Goal: Information Seeking & Learning: Check status

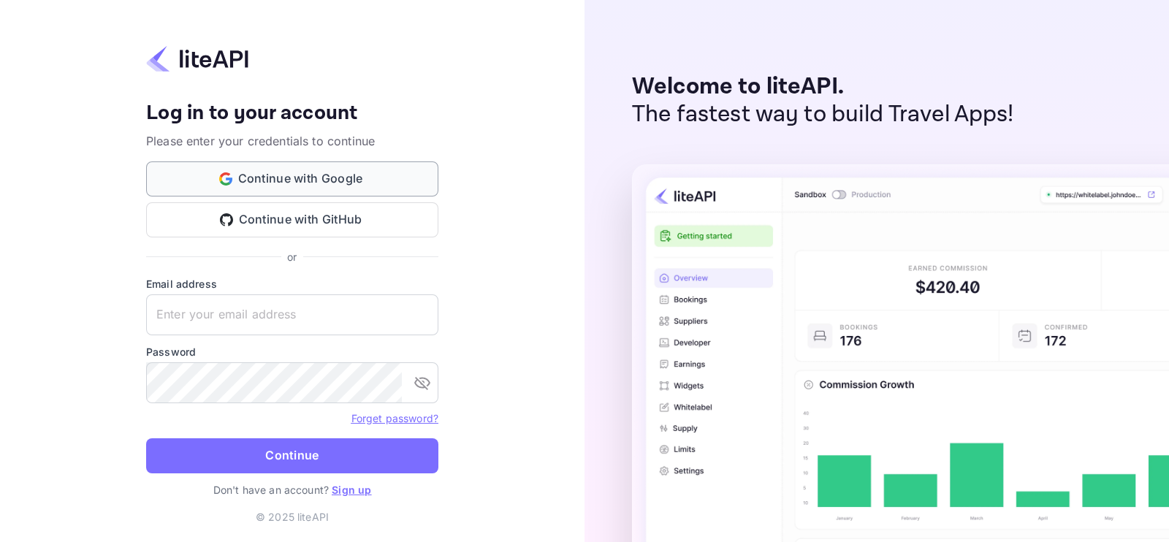
click at [329, 183] on button "Continue with Google" at bounding box center [292, 178] width 292 height 35
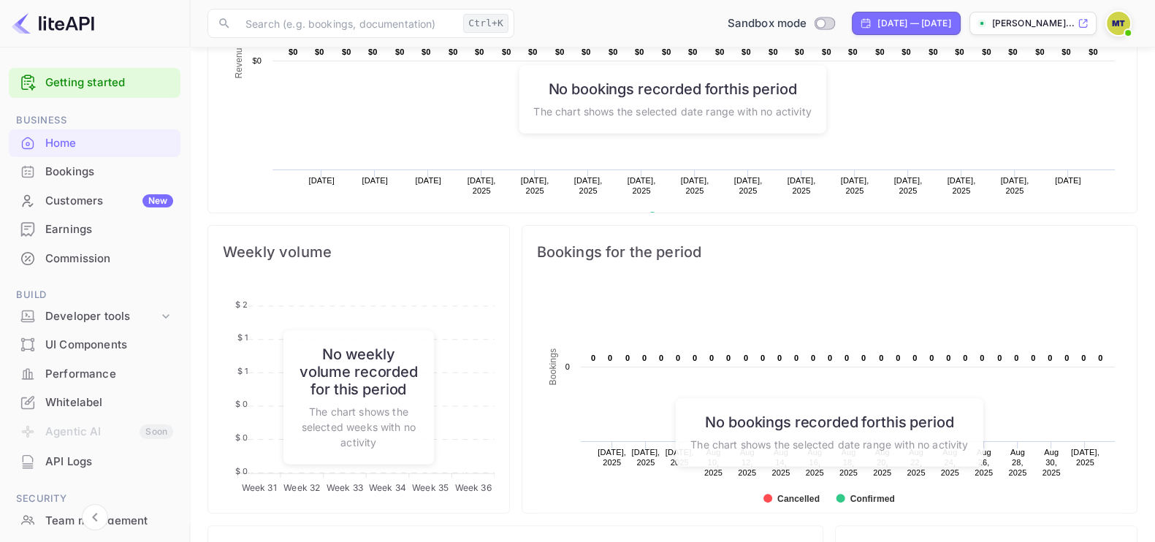
scroll to position [457, 0]
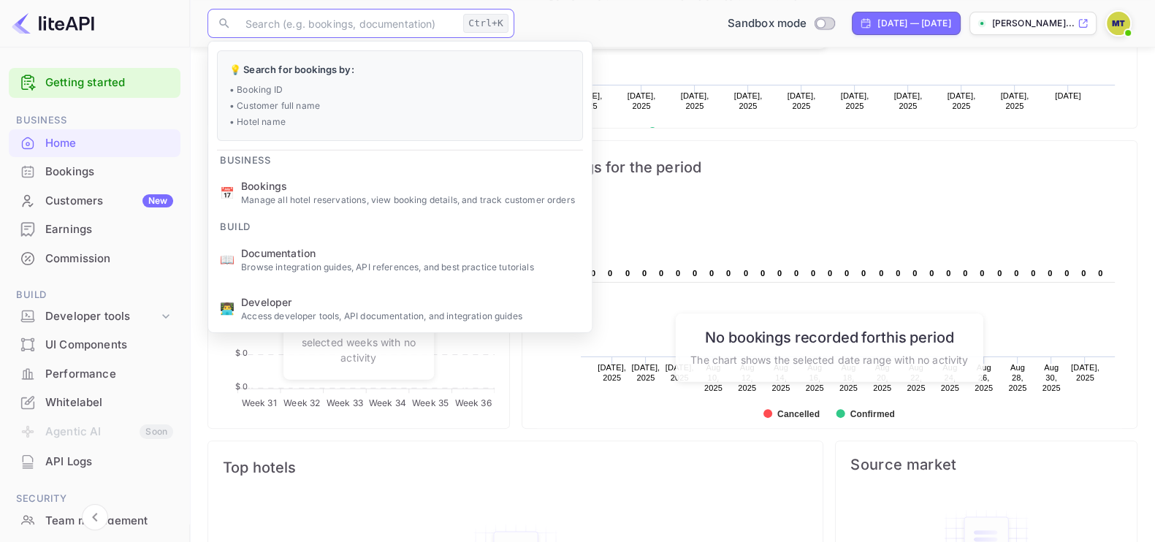
click at [373, 21] on input "text" at bounding box center [347, 23] width 221 height 29
paste input "8921948"
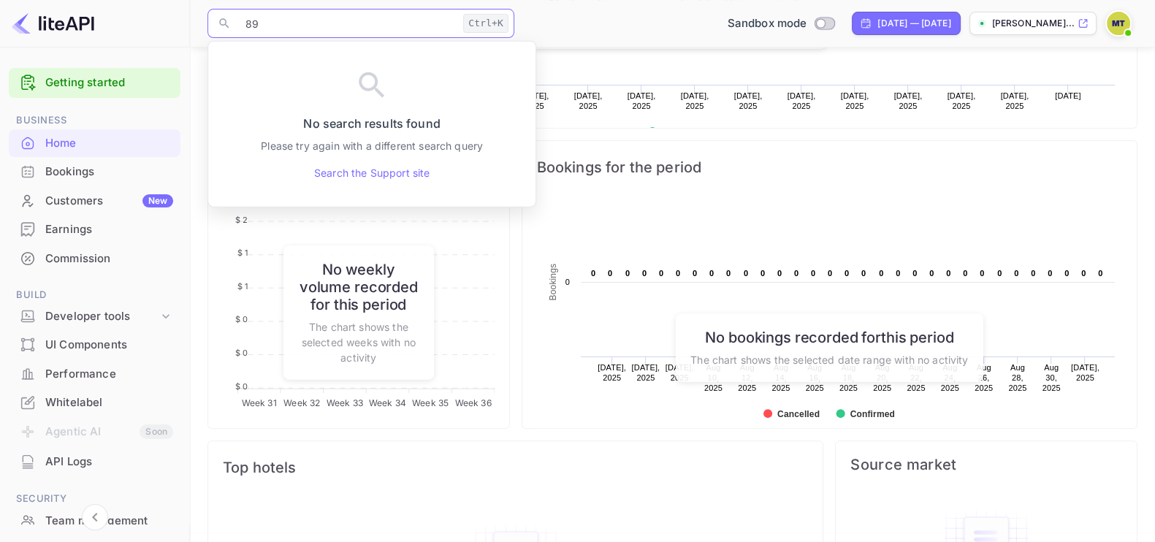
type input "8"
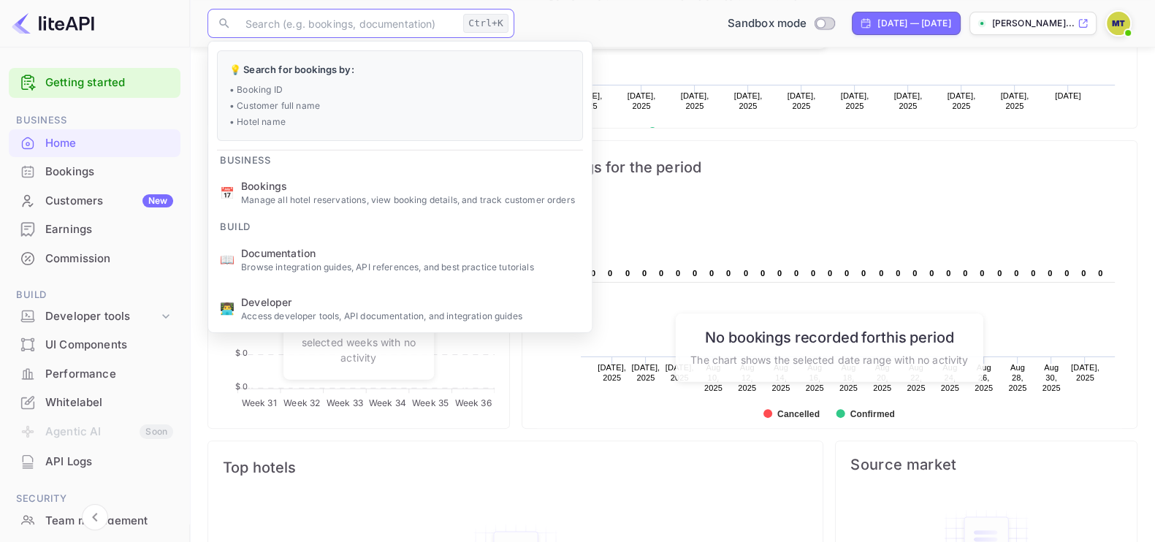
paste input "6344975"
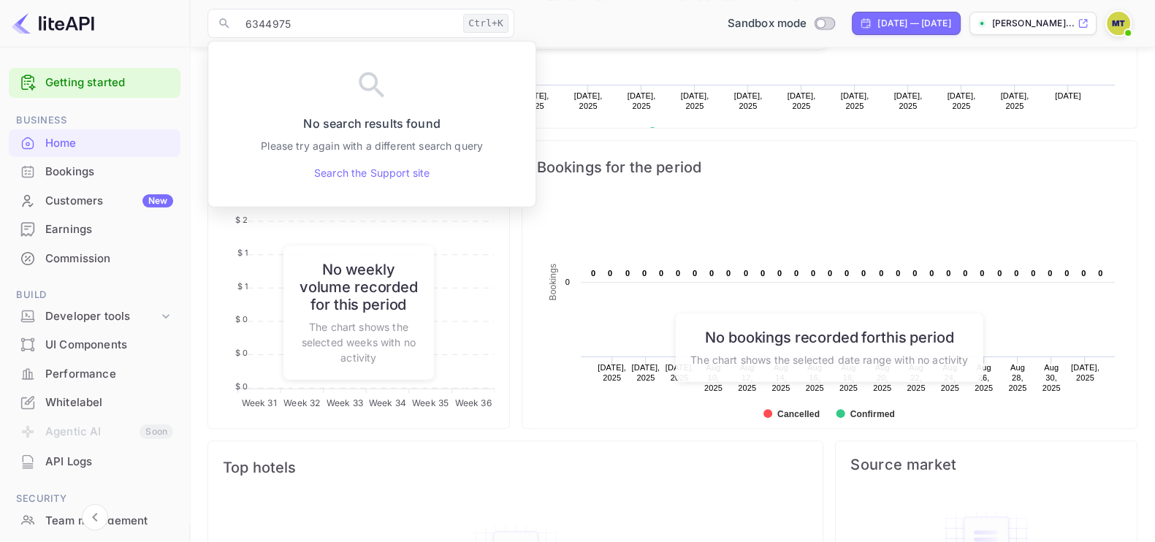
click at [1116, 23] on img at bounding box center [1118, 23] width 23 height 23
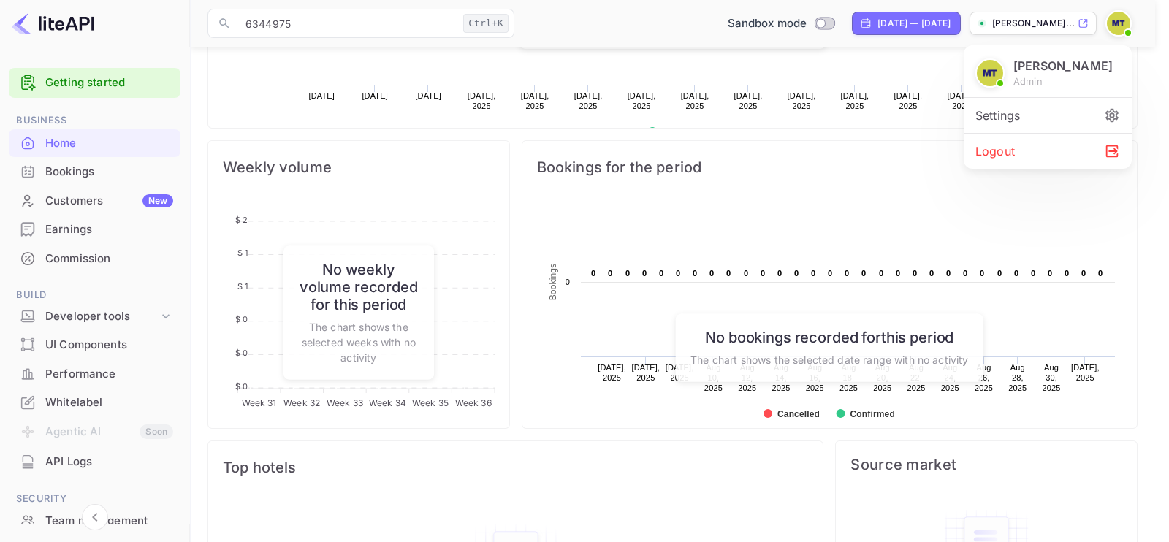
click at [1116, 23] on div at bounding box center [584, 271] width 1169 height 542
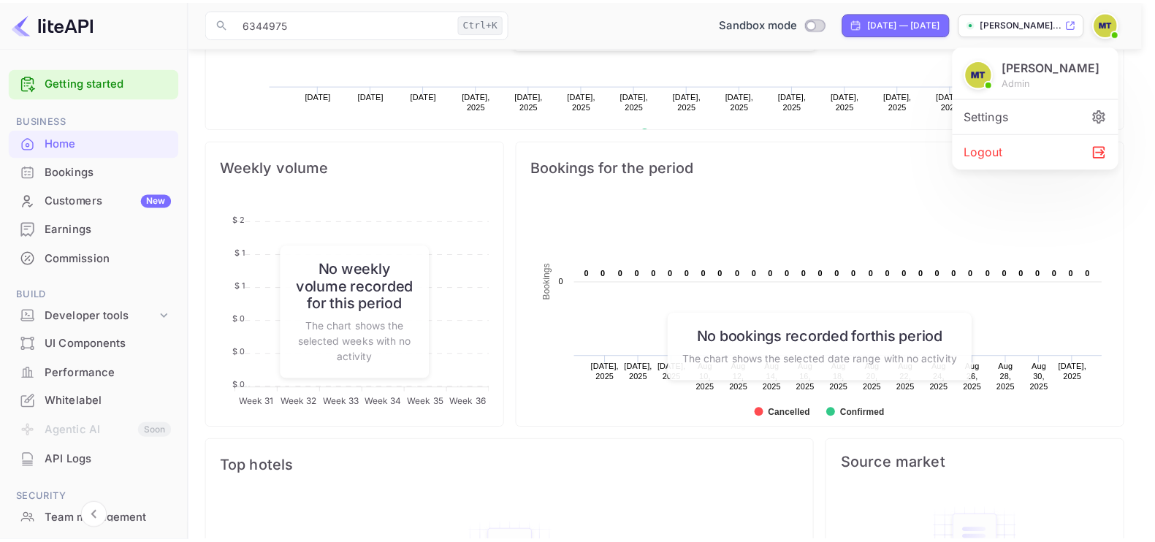
scroll to position [15, 15]
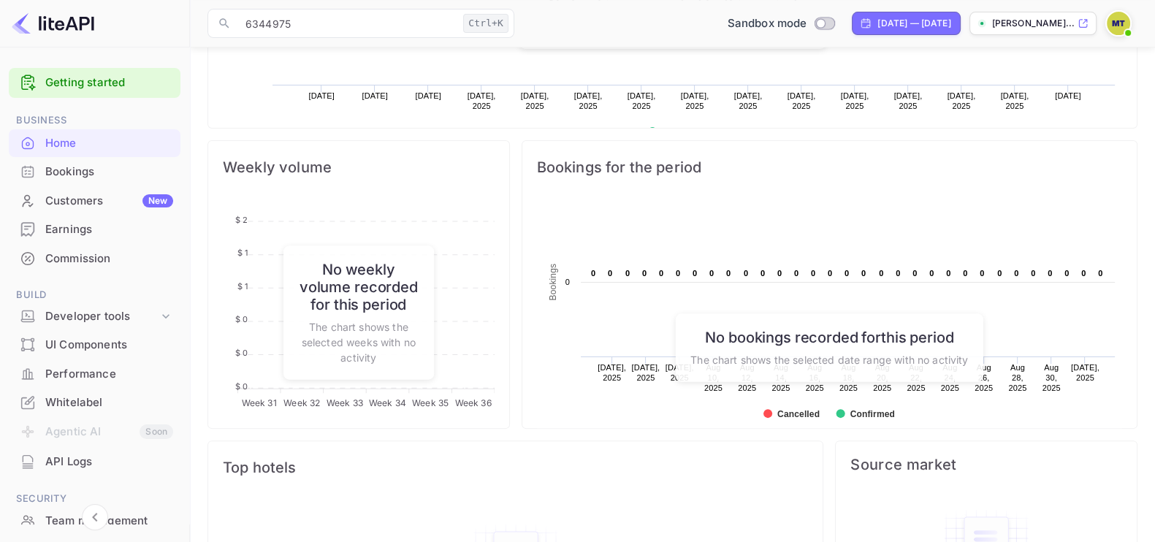
click at [105, 171] on div "Bookings" at bounding box center [109, 172] width 128 height 17
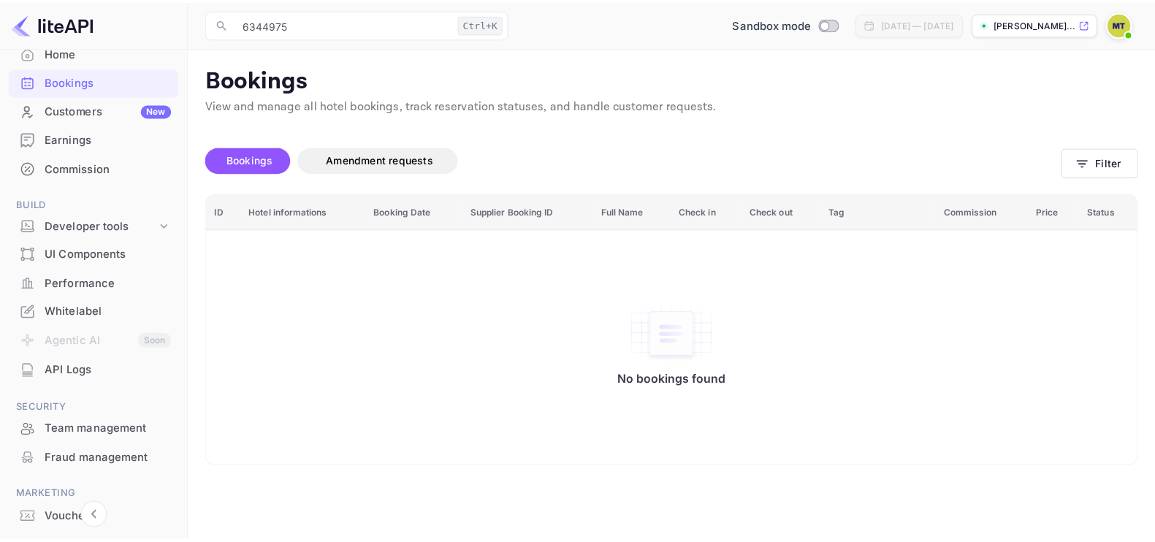
scroll to position [161, 0]
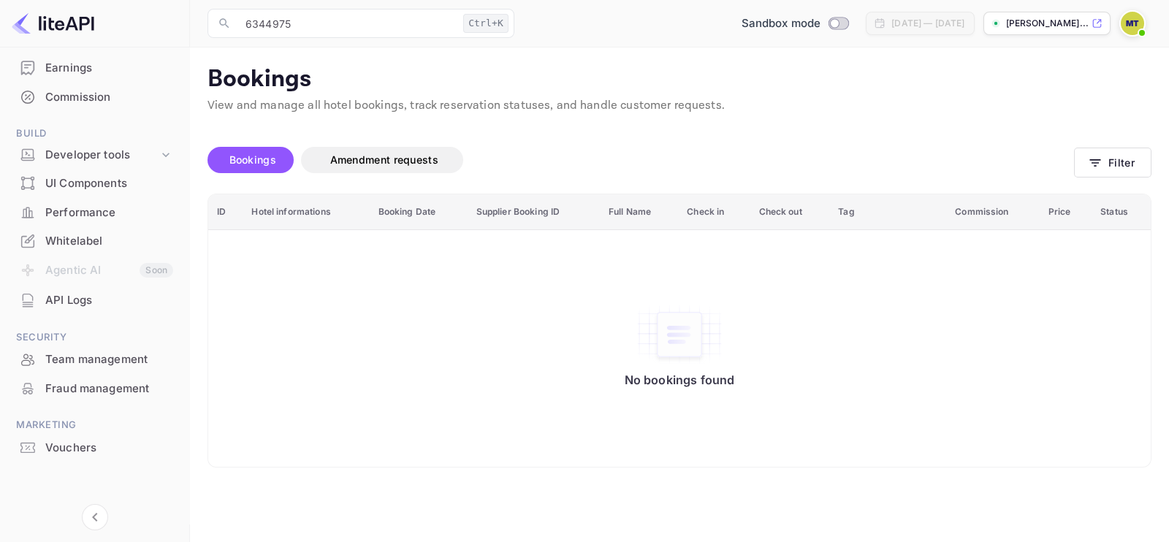
click at [96, 303] on div "API Logs" at bounding box center [109, 300] width 128 height 17
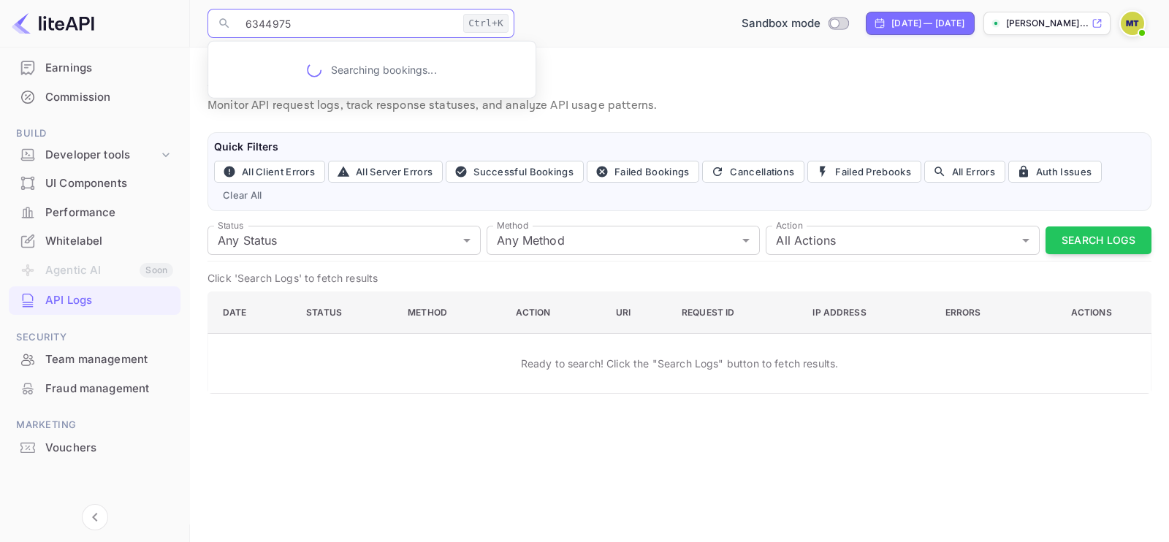
click at [368, 23] on input "6344975" at bounding box center [347, 23] width 221 height 29
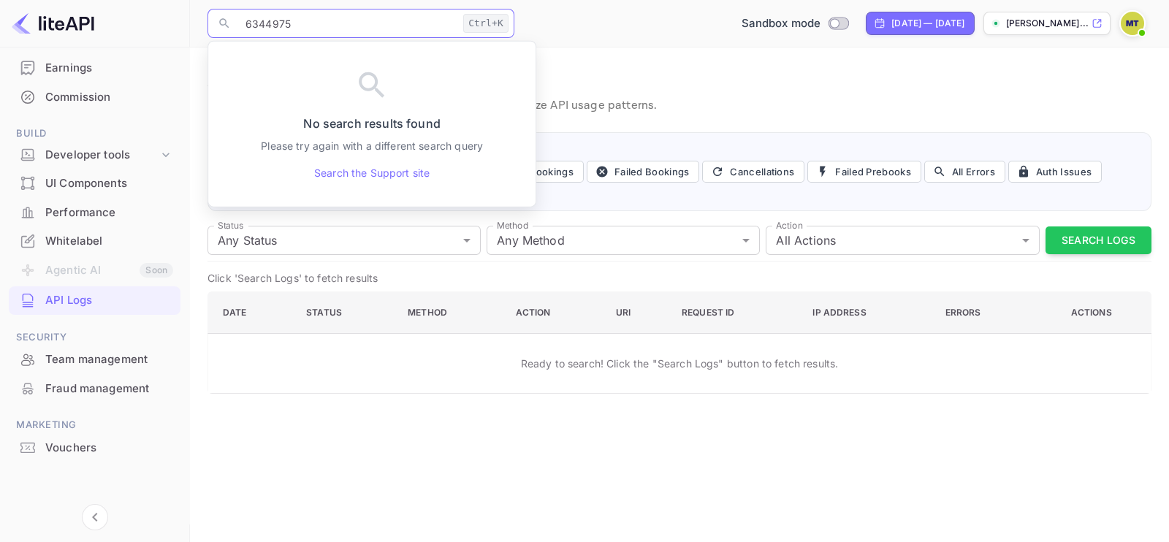
paste input "8921948"
type input "8921948"
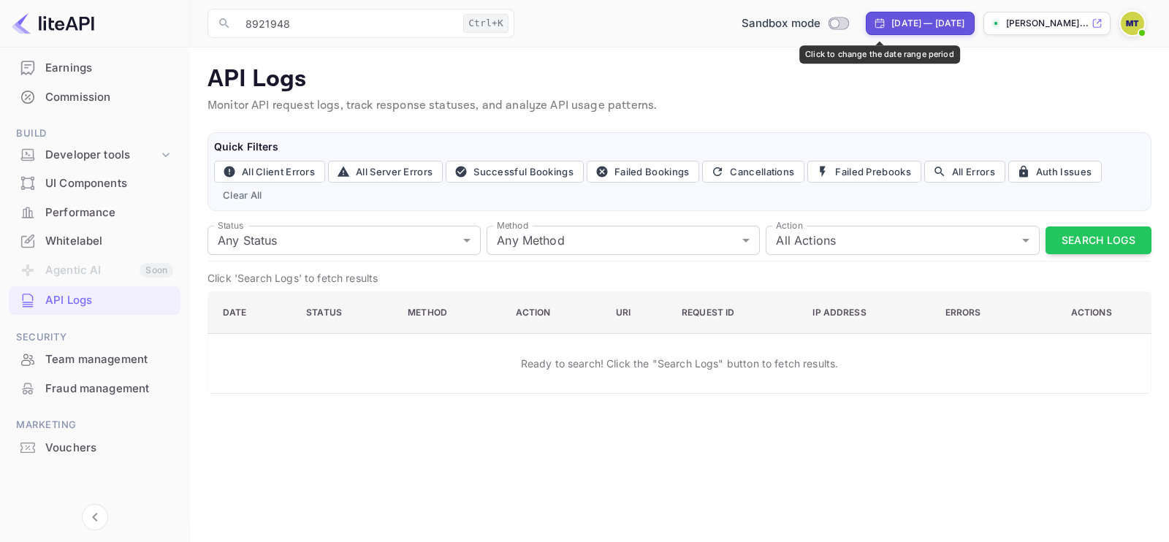
click at [891, 27] on div "[DATE] — [DATE]" at bounding box center [927, 23] width 73 height 13
select select "7"
select select "2025"
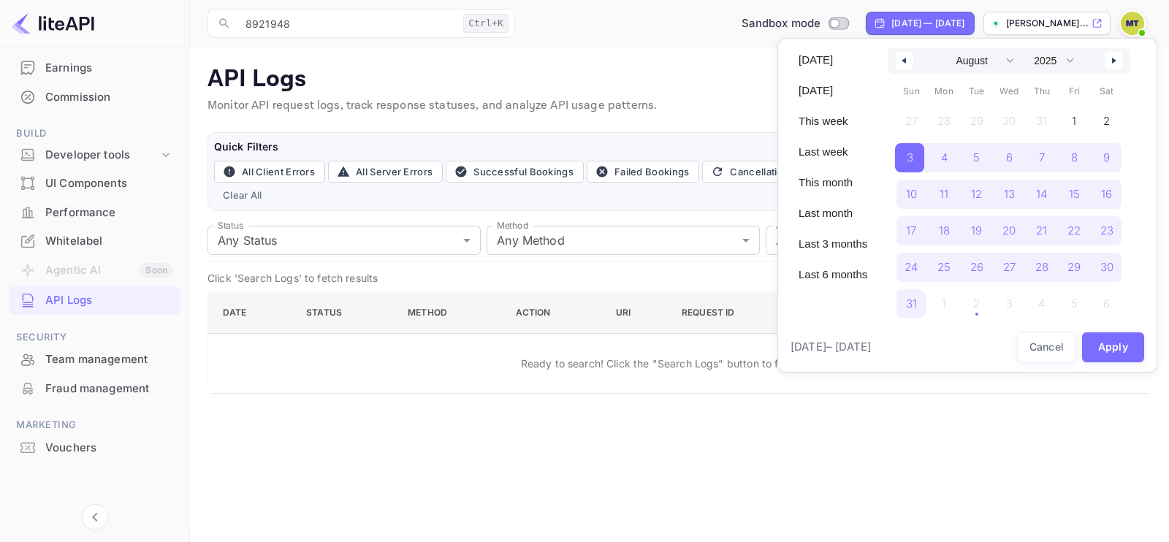
click at [902, 58] on icon "button" at bounding box center [902, 61] width 7 height 6
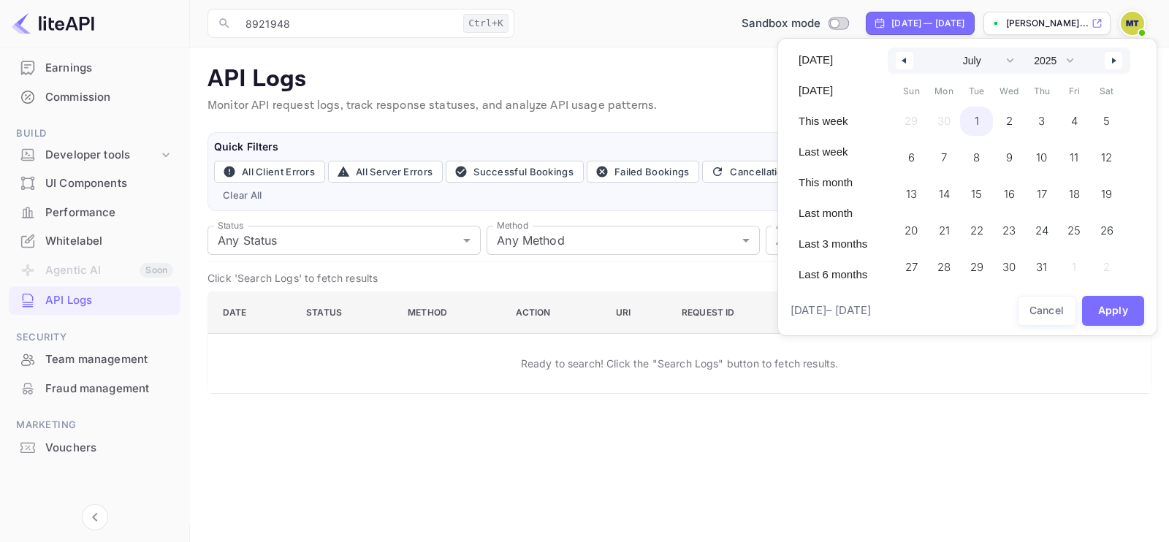
click at [981, 120] on span "1" at bounding box center [976, 121] width 33 height 29
click at [1111, 60] on button "button" at bounding box center [1114, 61] width 18 height 18
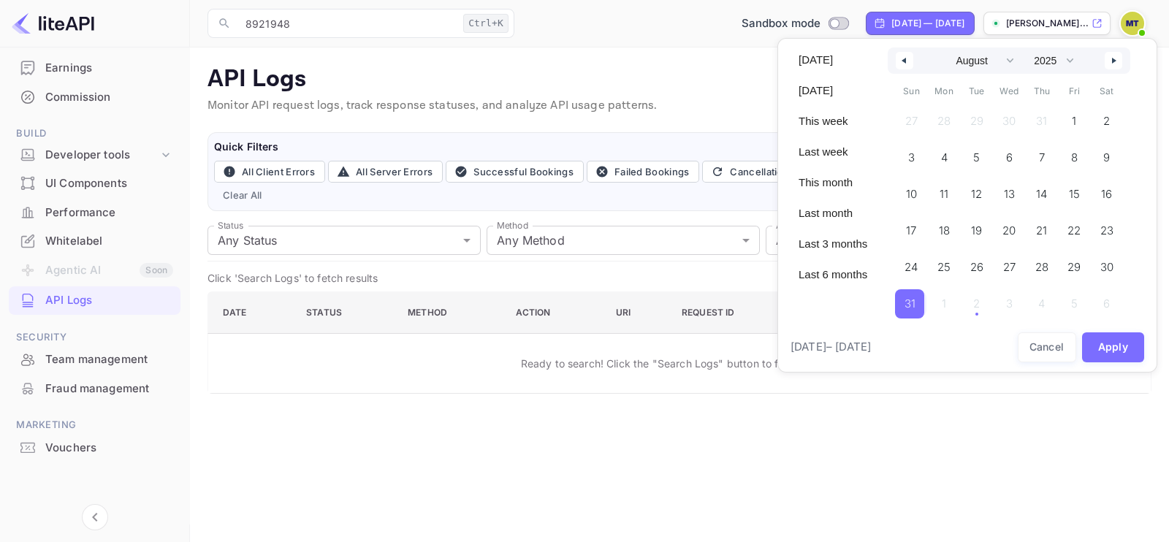
select select "6"
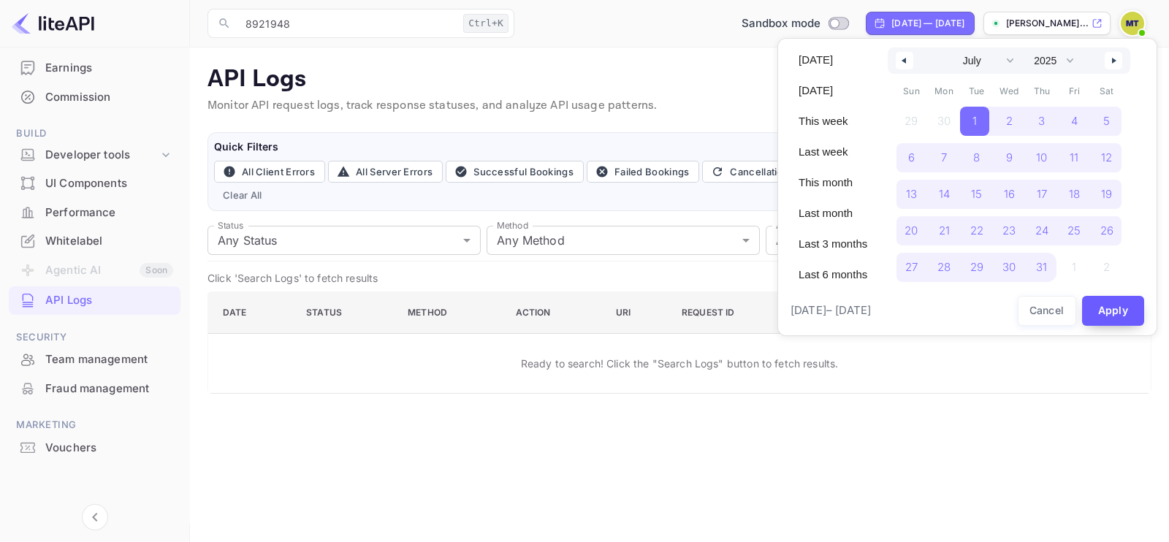
click at [1130, 308] on button "Apply" at bounding box center [1113, 311] width 63 height 30
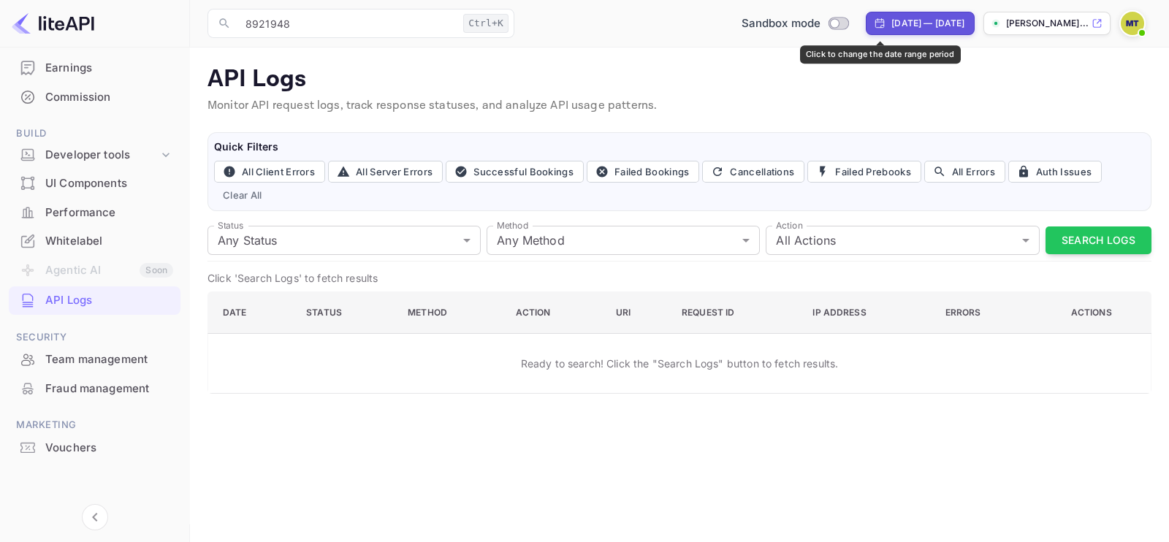
click at [891, 28] on div "Jul 1, 2025 — Aug 31, 2025" at bounding box center [927, 23] width 73 height 13
select select "6"
select select "2025"
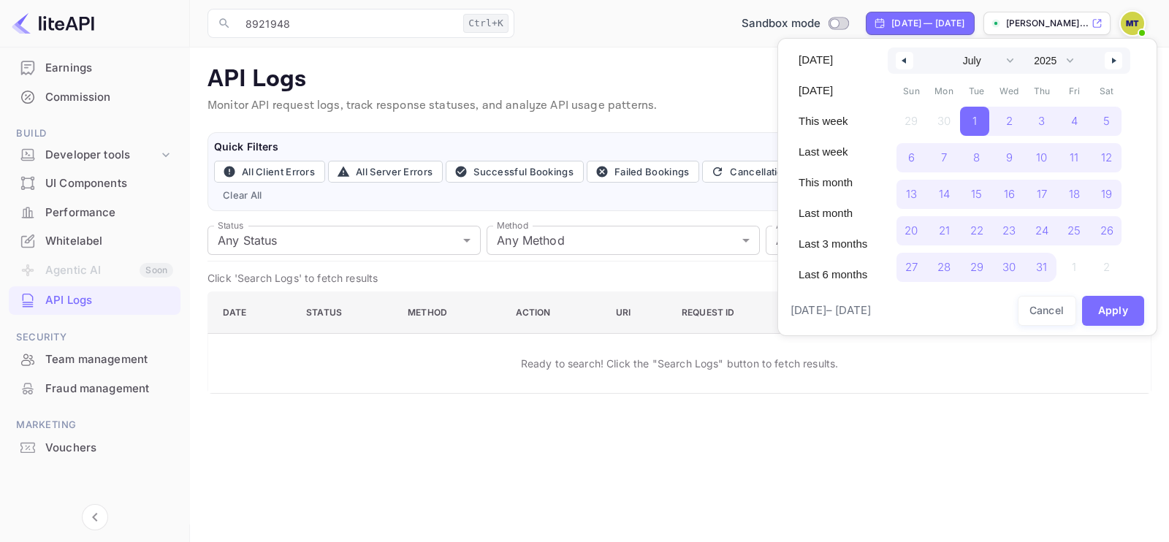
click at [1108, 64] on button "button" at bounding box center [1114, 61] width 18 height 18
select select "7"
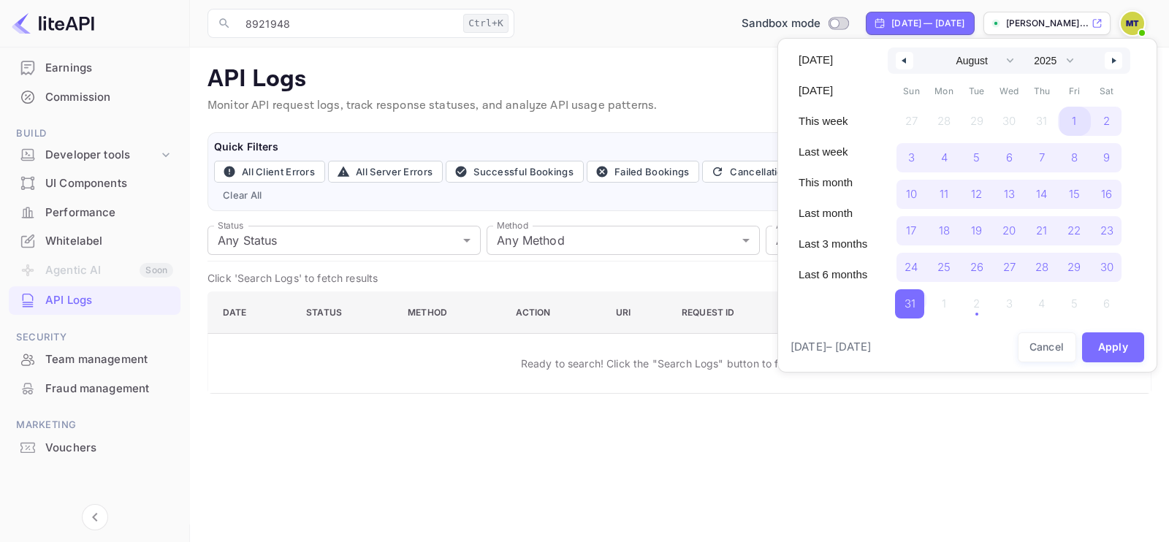
click at [1066, 122] on span "1" at bounding box center [1074, 121] width 33 height 29
click at [921, 291] on span "31" at bounding box center [911, 303] width 33 height 29
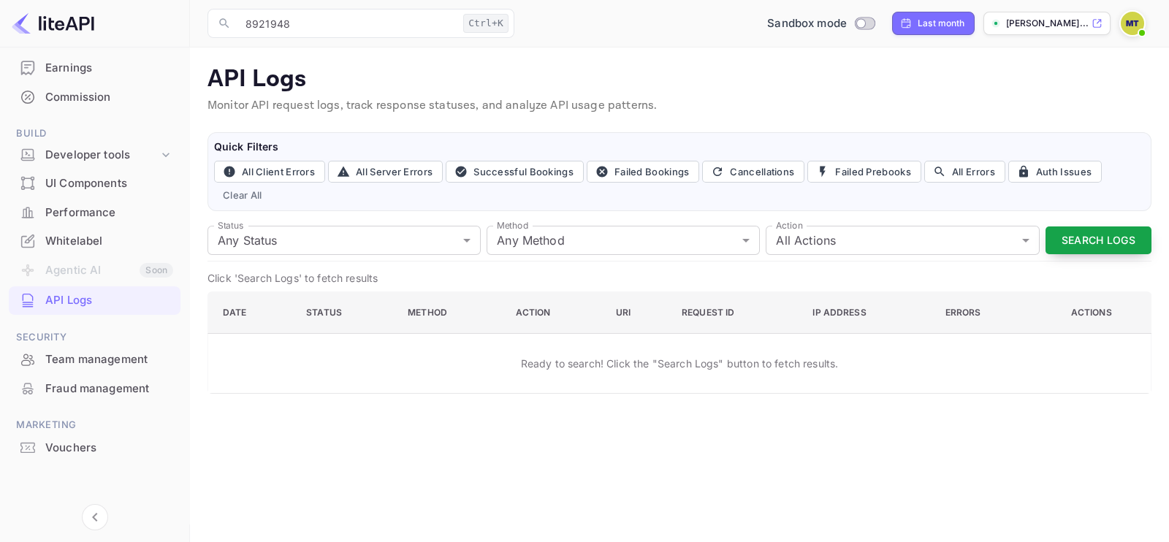
click at [1097, 247] on button "Search Logs" at bounding box center [1099, 241] width 106 height 28
click at [444, 21] on input "8921948" at bounding box center [347, 23] width 221 height 29
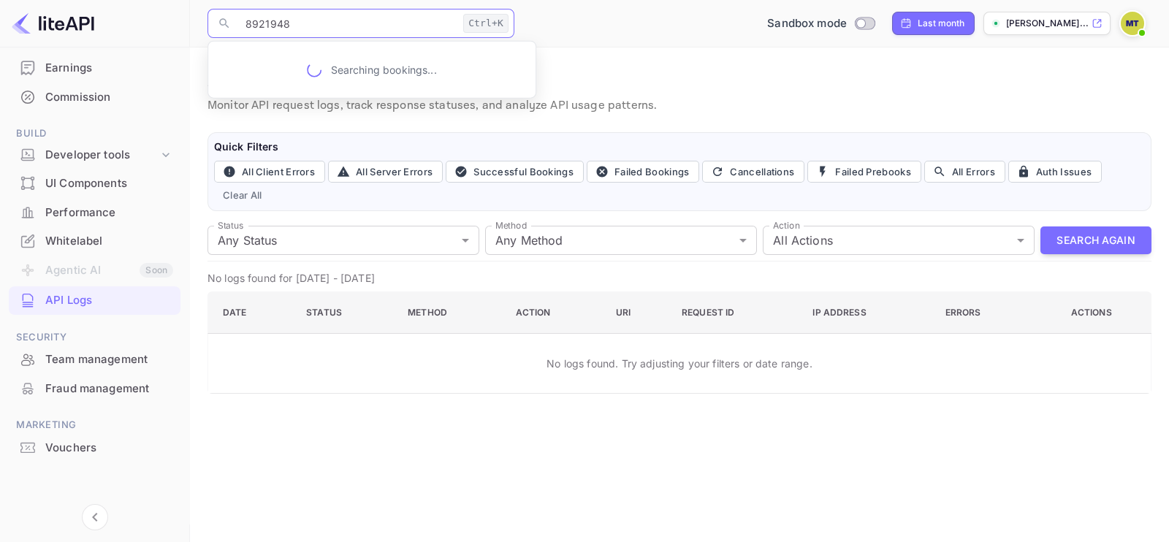
click at [444, 21] on input "8921948" at bounding box center [347, 23] width 221 height 29
click at [443, 20] on input "8921948" at bounding box center [347, 23] width 221 height 29
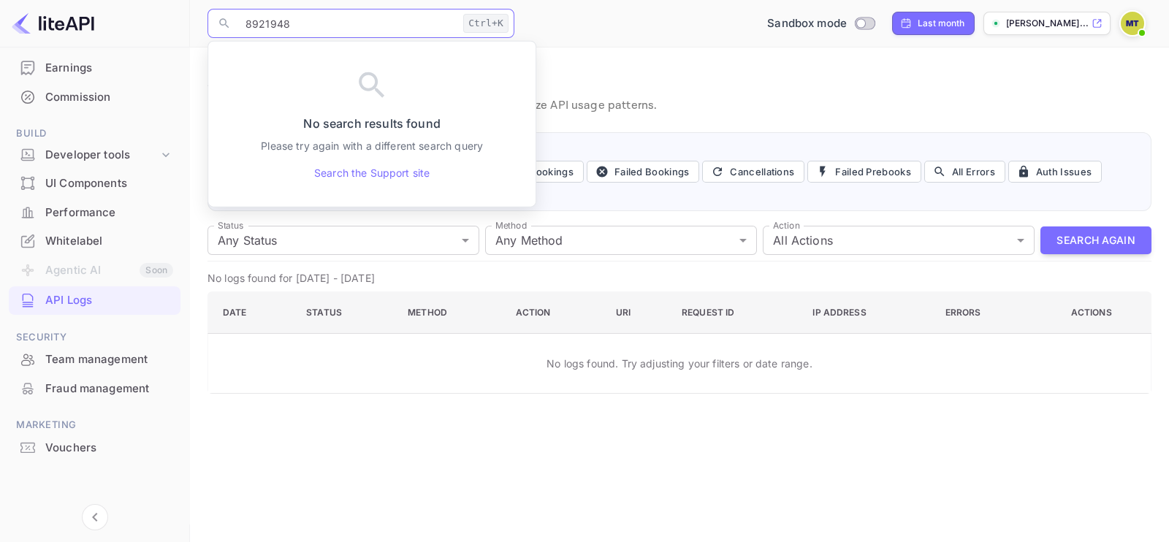
paste input "6344975"
type input "6344975"
click at [655, 103] on p "Monitor API request logs, track response statuses, and analyze API usage patter…" at bounding box center [680, 106] width 944 height 18
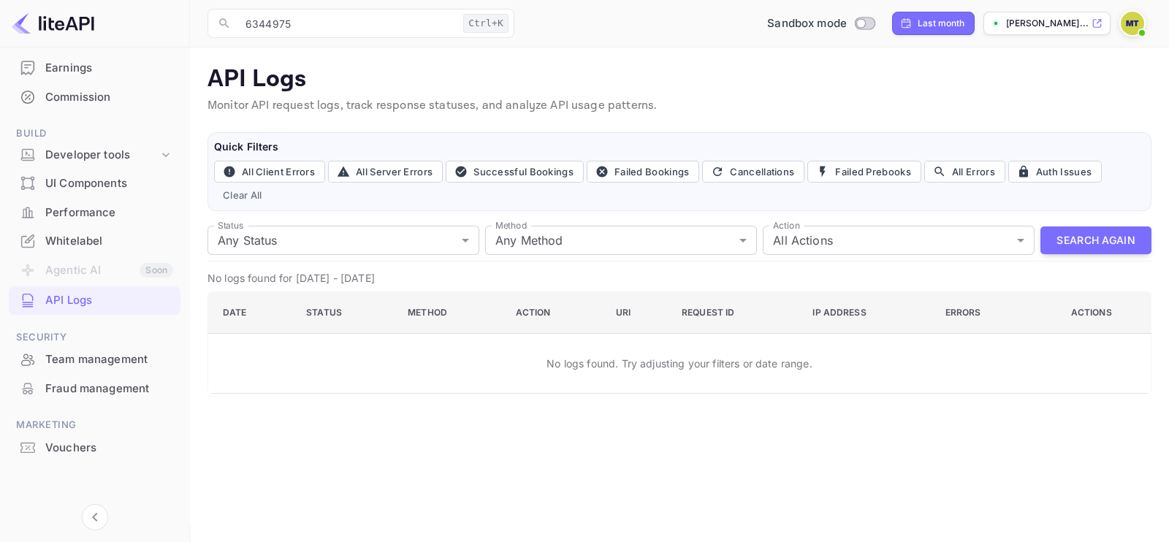
click at [100, 256] on li "Agentic AI Soon" at bounding box center [95, 271] width 172 height 31
click at [99, 243] on div "Whitelabel" at bounding box center [109, 241] width 128 height 17
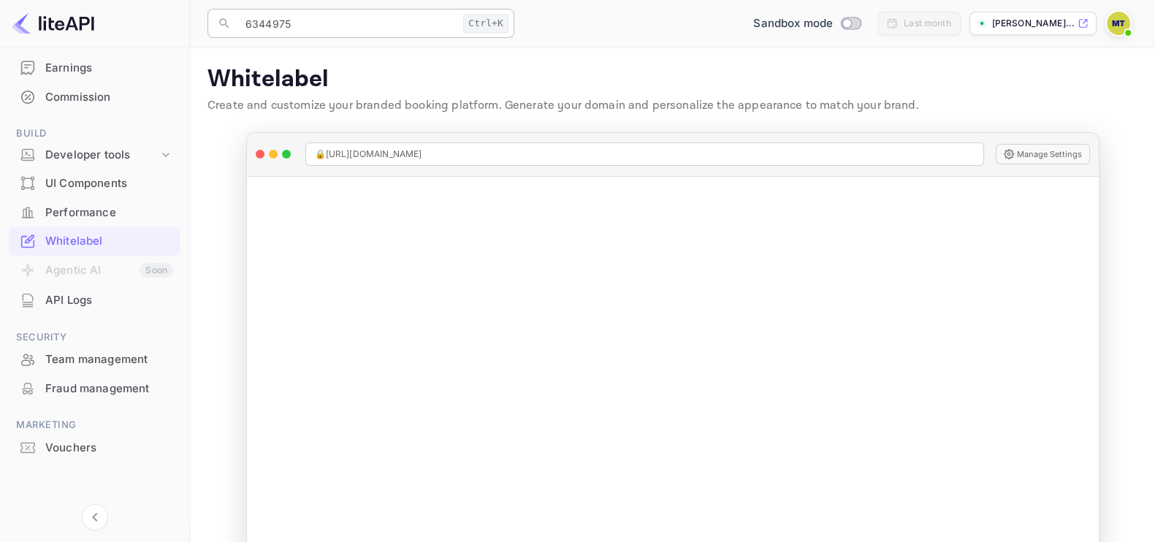
click at [307, 16] on input "6344975" at bounding box center [347, 23] width 221 height 29
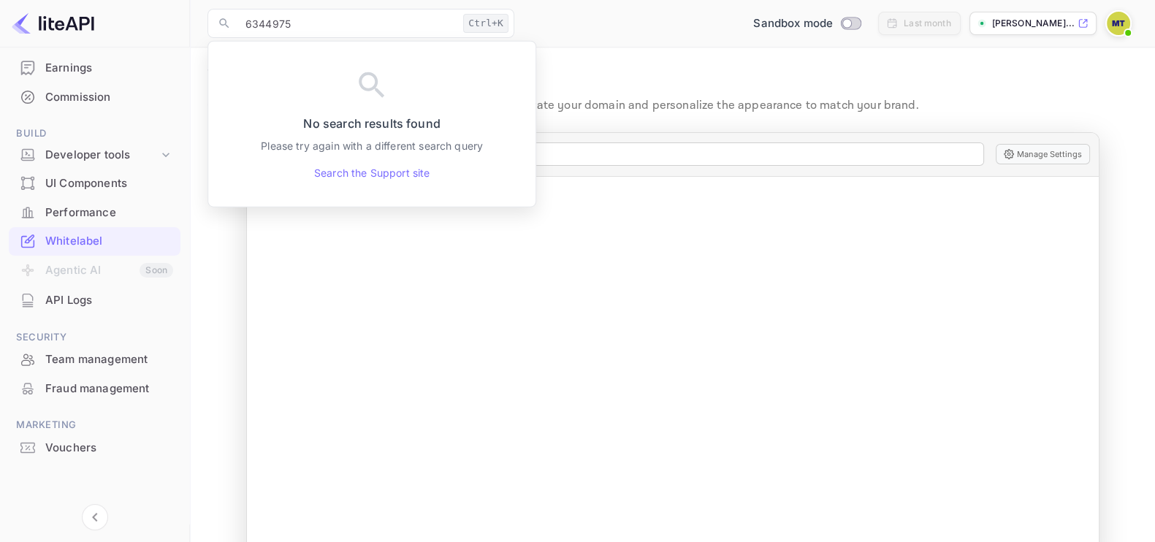
click at [965, 88] on p "Whitelabel" at bounding box center [673, 79] width 930 height 29
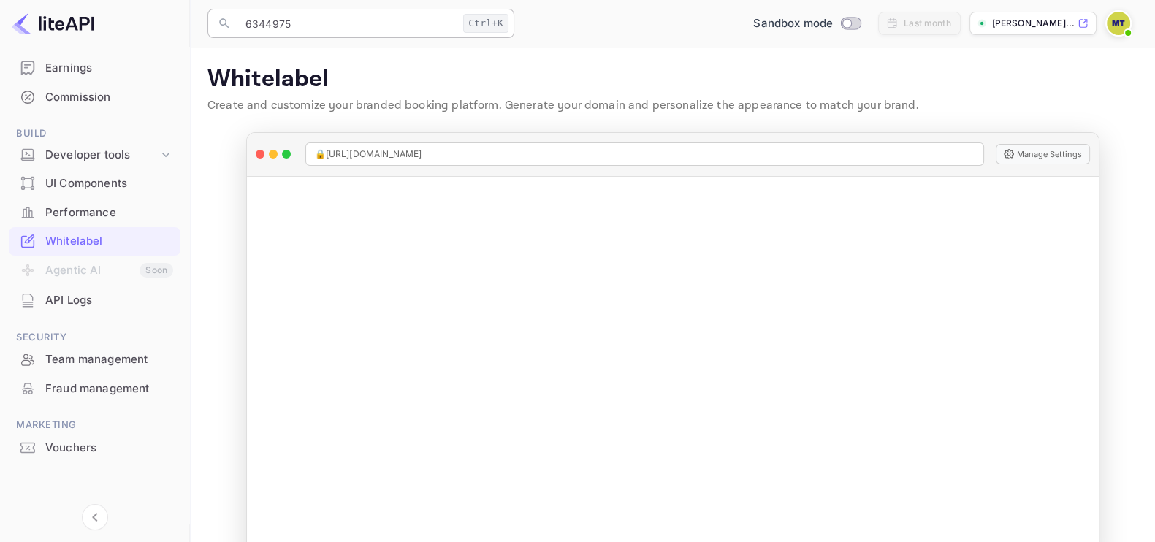
click at [380, 23] on input "6344975" at bounding box center [347, 23] width 221 height 29
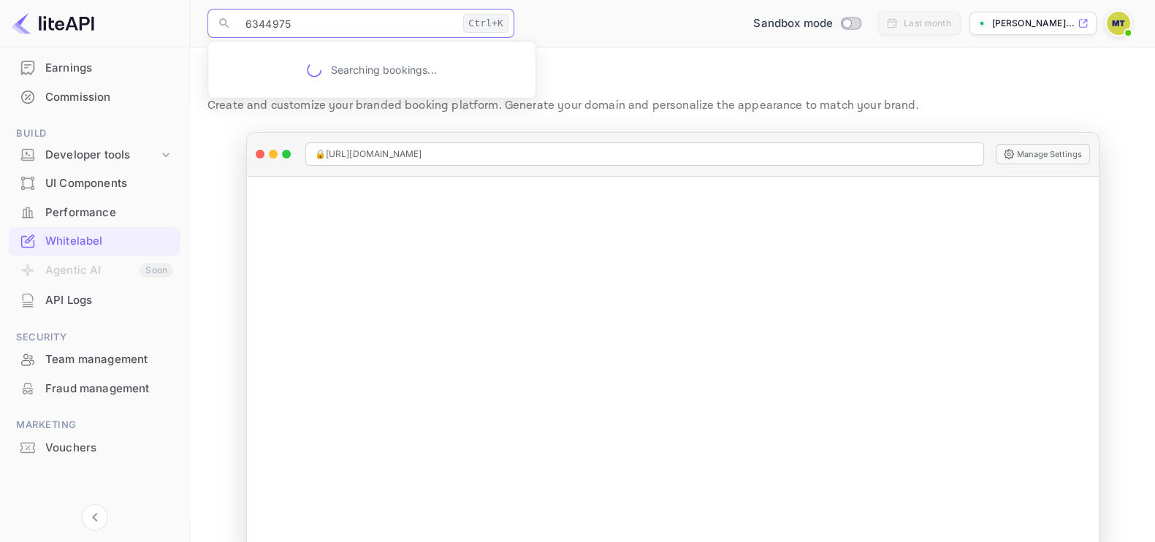
click at [380, 23] on input "6344975" at bounding box center [347, 23] width 221 height 29
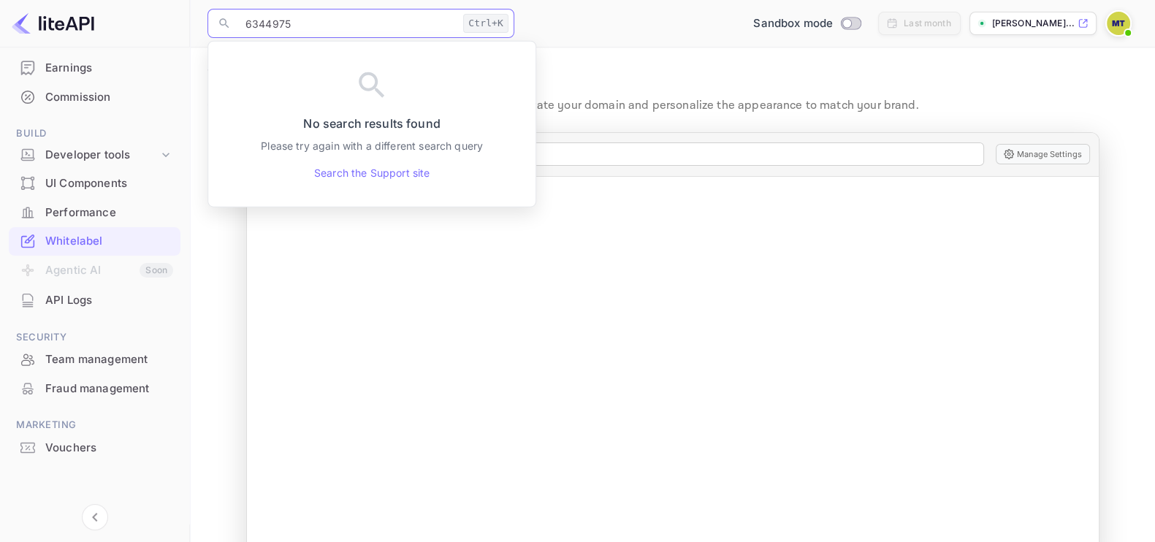
click at [622, 58] on main "Whitelabel Create and customize your branded booking platform. Generate your do…" at bounding box center [672, 315] width 965 height 536
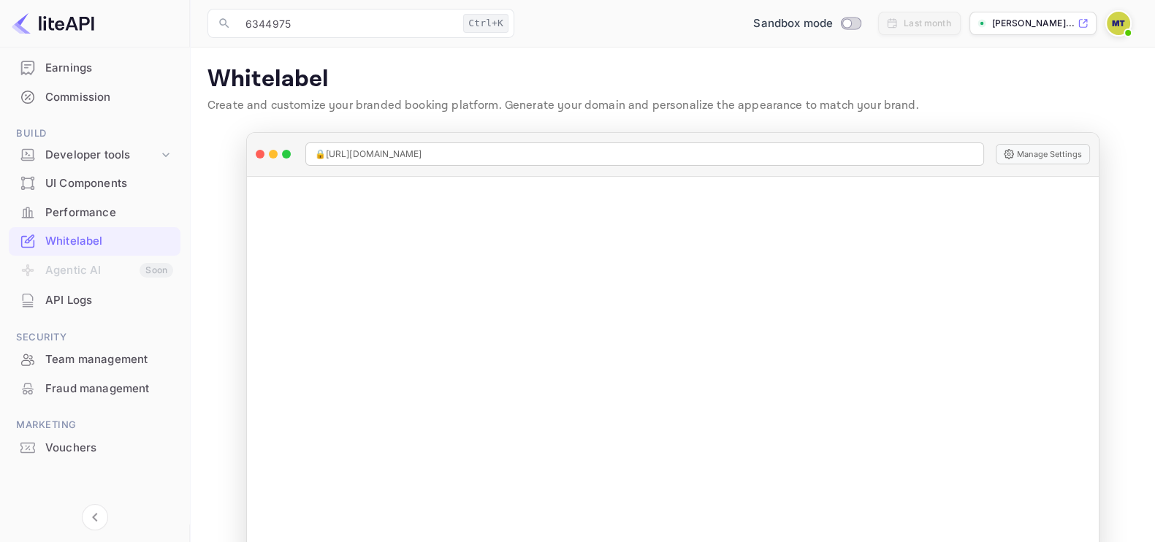
click at [1118, 27] on img at bounding box center [1118, 23] width 23 height 23
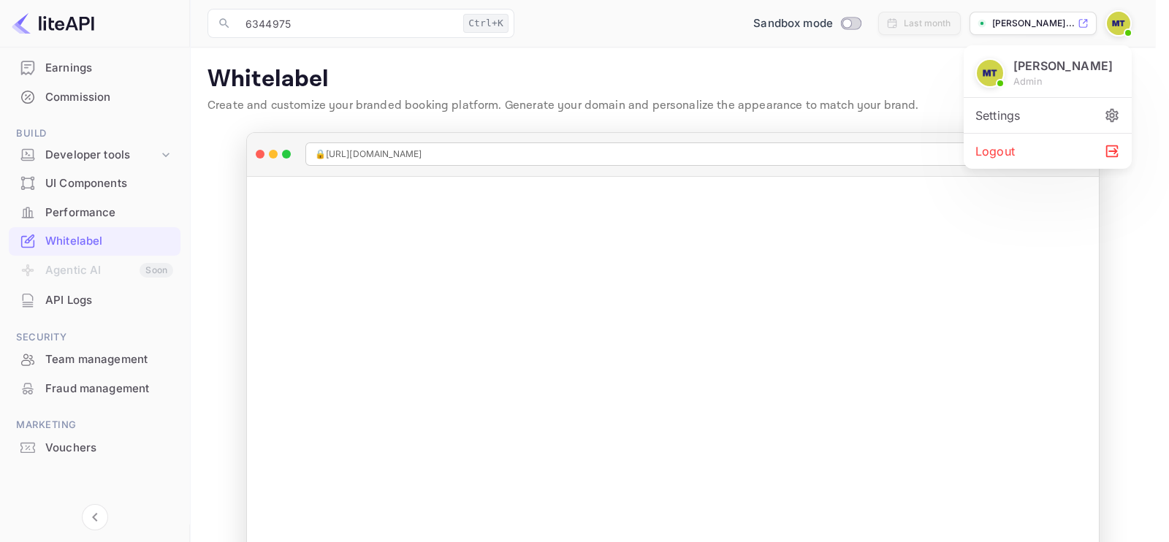
click at [1118, 27] on div at bounding box center [584, 271] width 1169 height 542
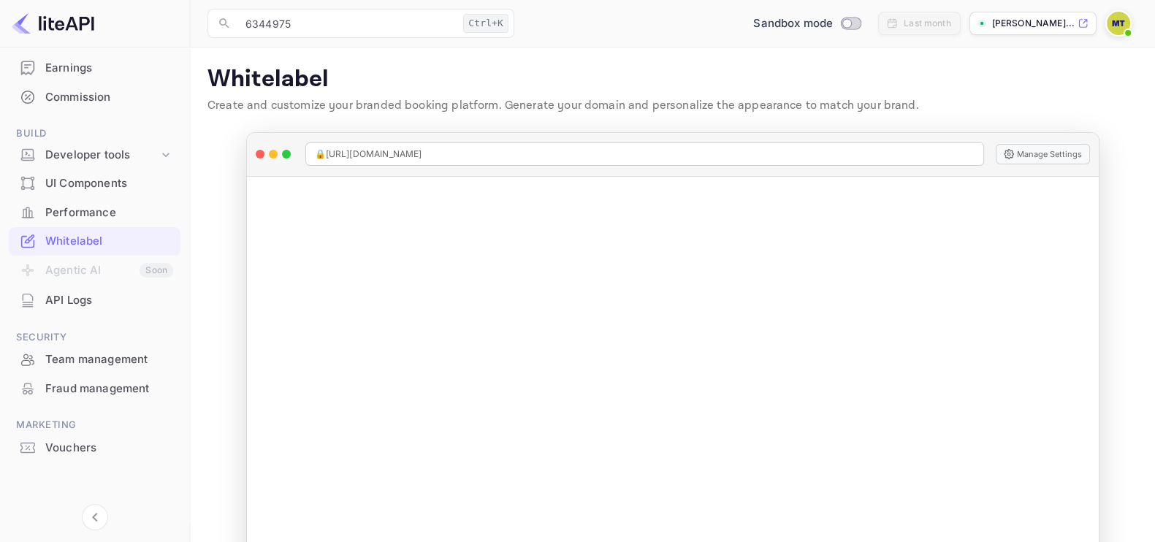
click at [1047, 22] on p "[PERSON_NAME]..." at bounding box center [1033, 23] width 83 height 13
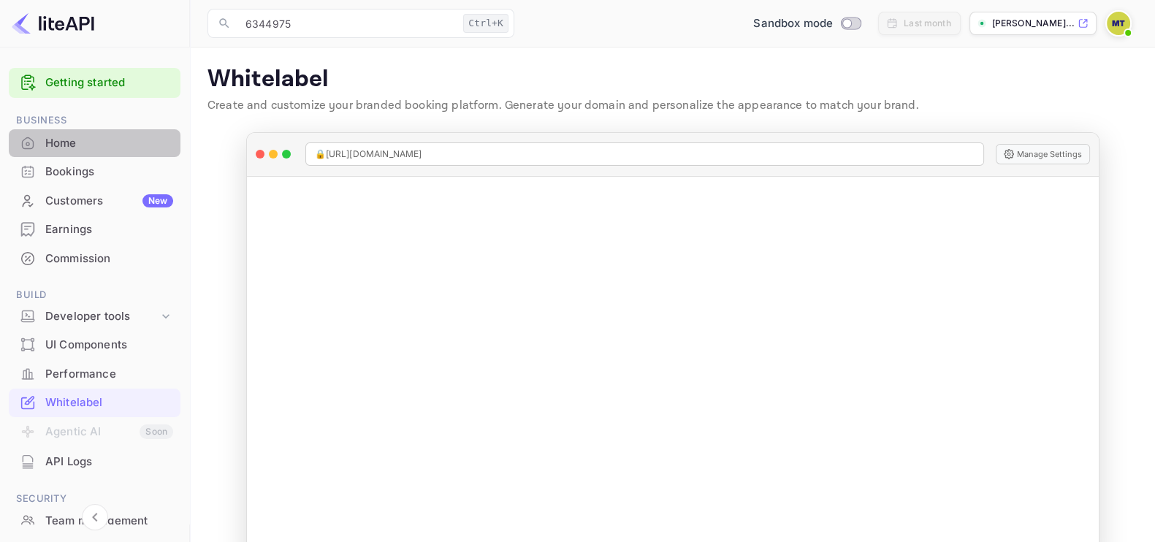
click at [115, 135] on div "Home" at bounding box center [109, 143] width 128 height 17
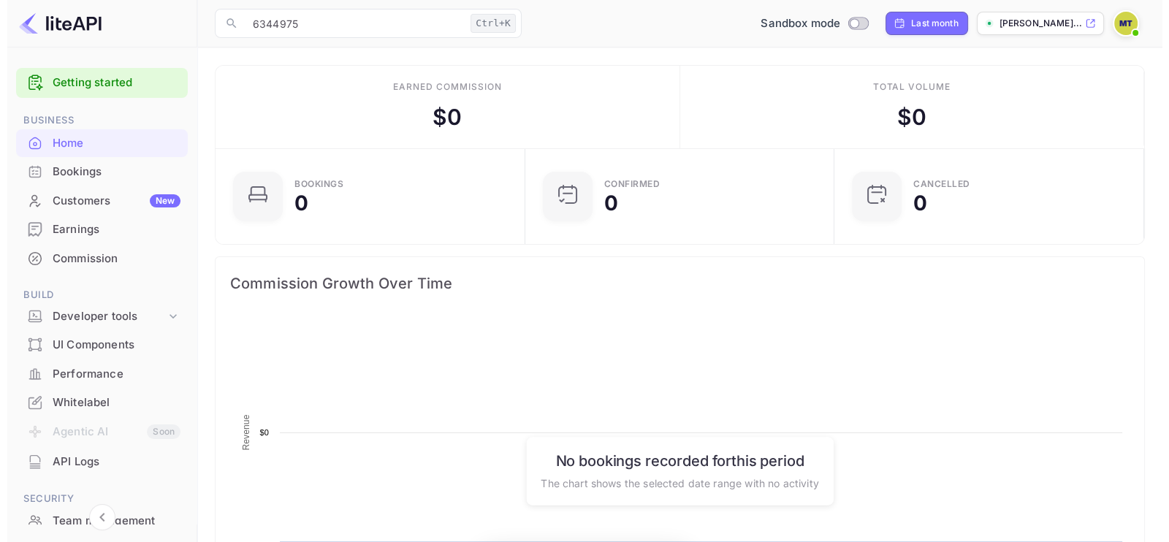
scroll to position [223, 287]
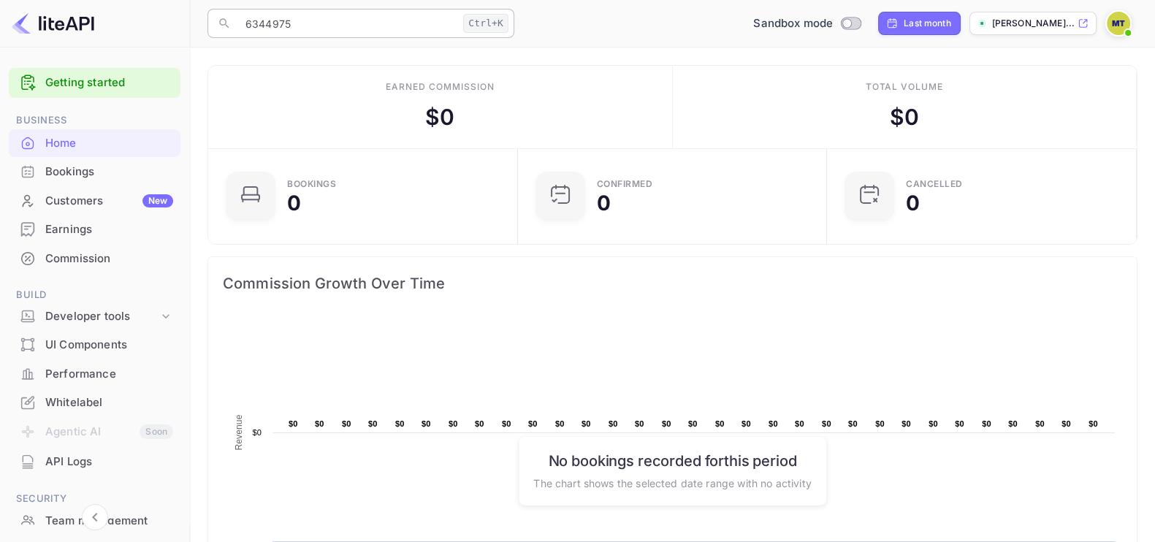
click at [391, 34] on input "6344975" at bounding box center [347, 23] width 221 height 29
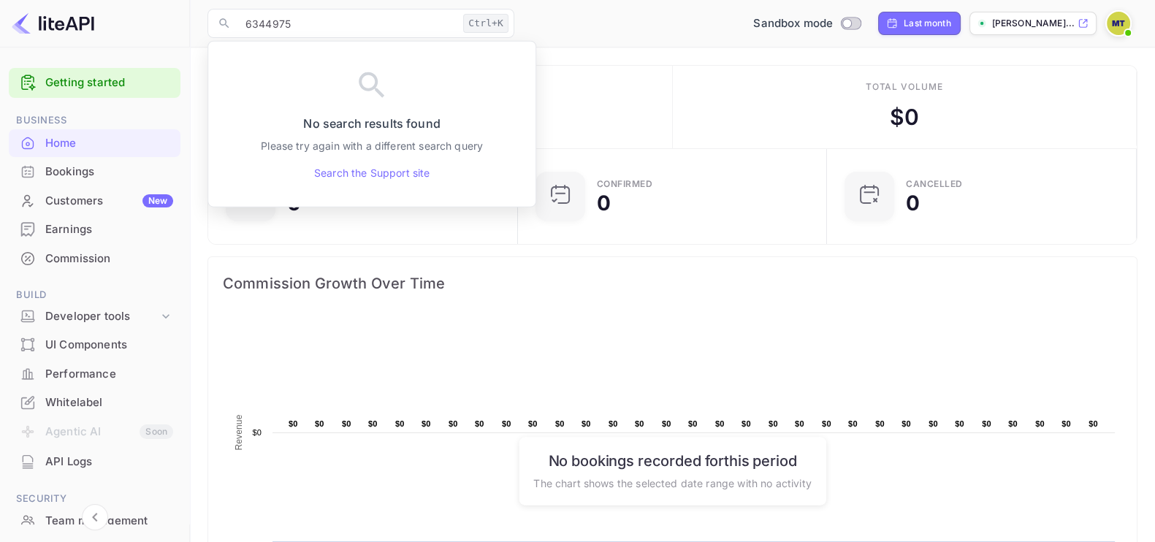
click at [674, 99] on div "Total volume $ 0" at bounding box center [905, 107] width 465 height 83
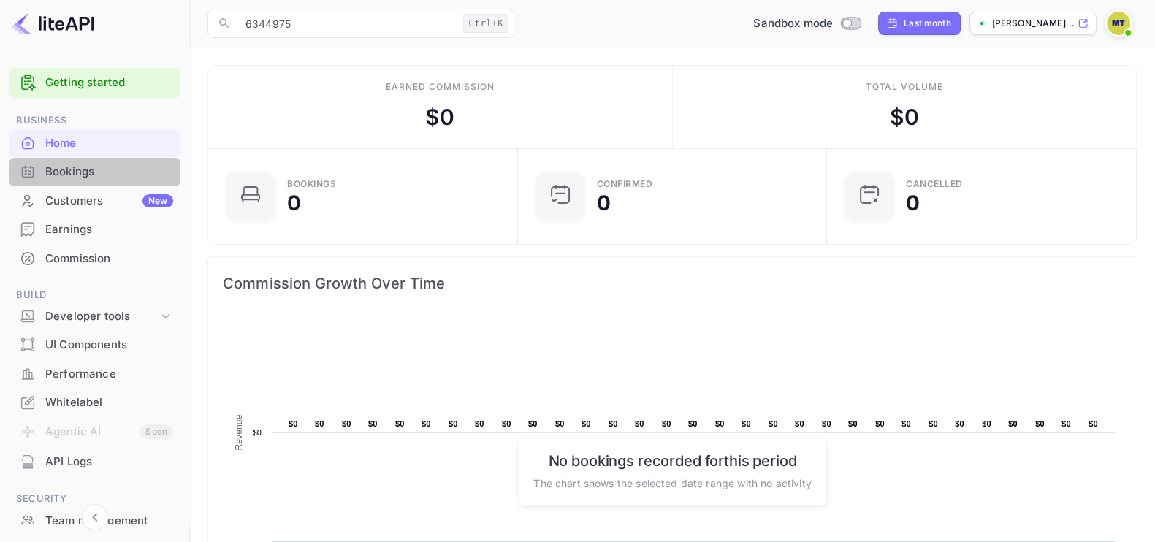
click at [77, 167] on div "Bookings" at bounding box center [109, 172] width 128 height 17
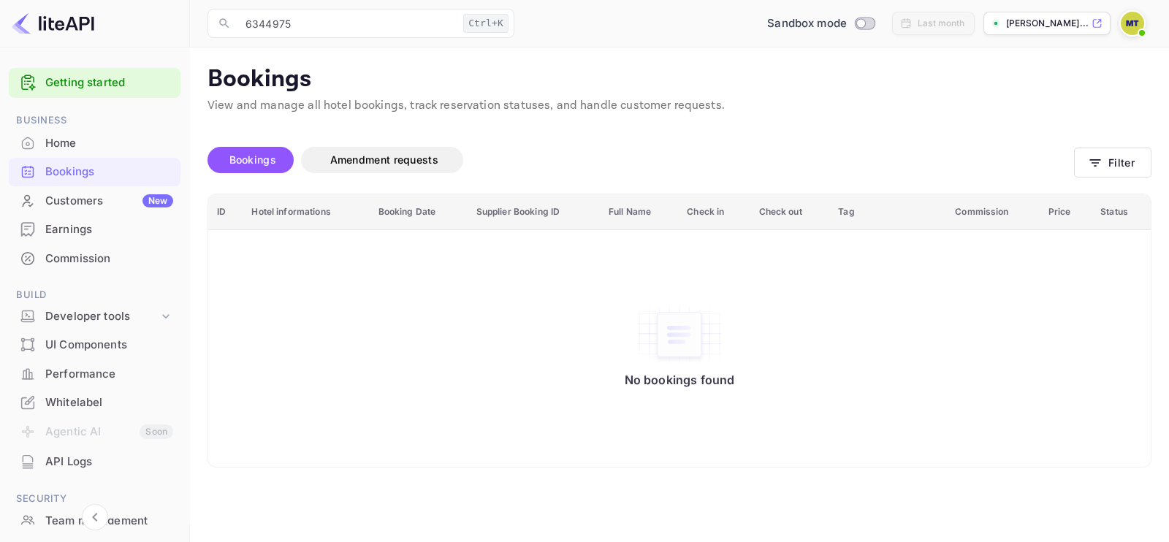
click at [270, 166] on span "Bookings" at bounding box center [252, 160] width 61 height 18
click at [1126, 168] on button "Filter" at bounding box center [1112, 163] width 77 height 30
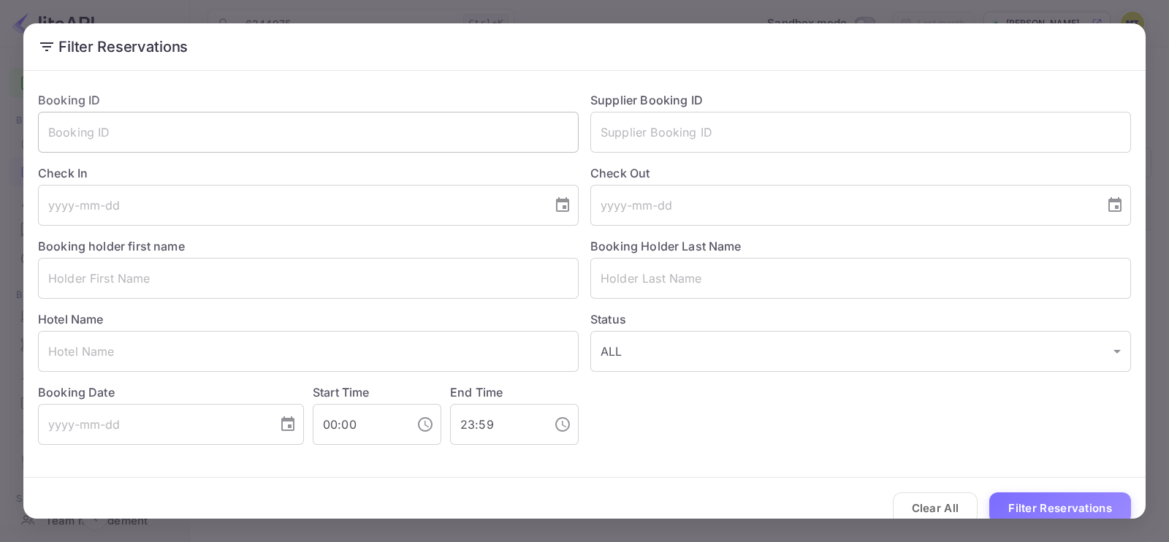
click at [273, 120] on input "text" at bounding box center [308, 132] width 541 height 41
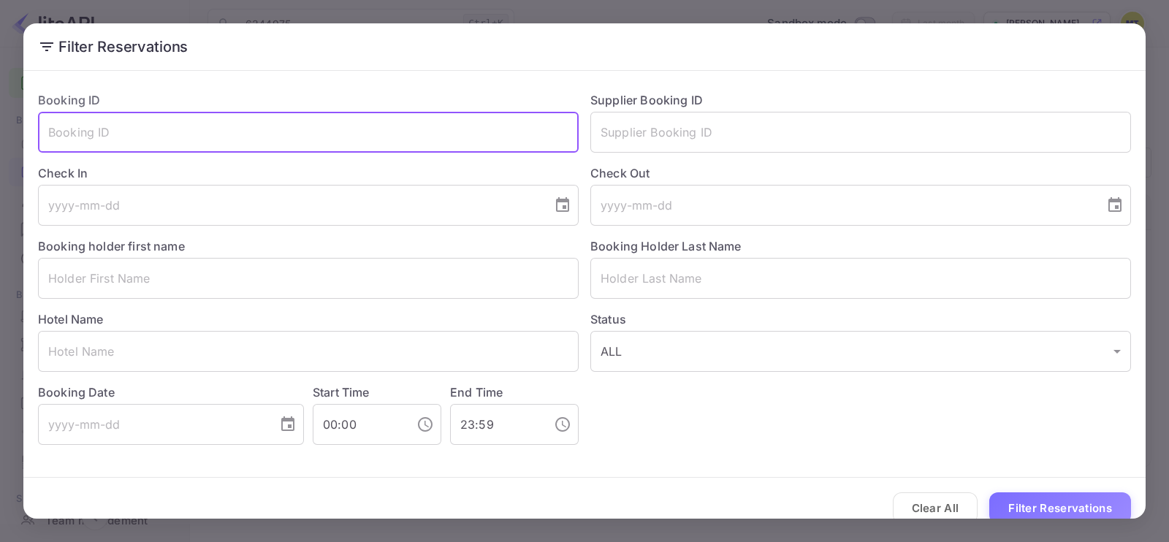
paste input "6344975"
click at [1030, 505] on button "Filter Reservations" at bounding box center [1060, 507] width 142 height 31
drag, startPoint x: 161, startPoint y: 132, endPoint x: 34, endPoint y: 126, distance: 128.0
click at [34, 126] on div "Booking ID 6344975 ​" at bounding box center [302, 116] width 552 height 73
paste input "8921948"
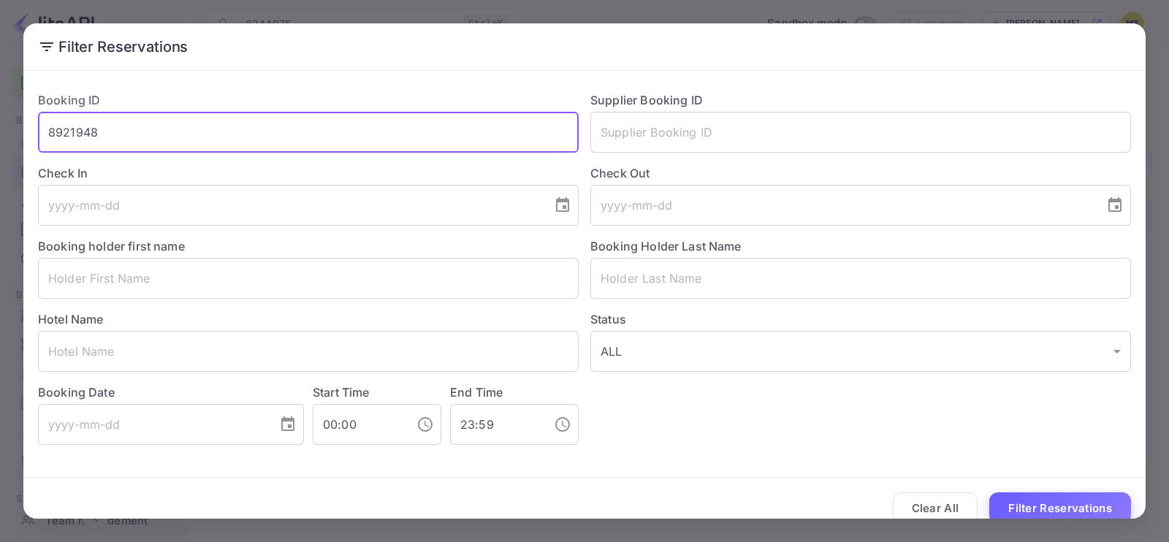
type input "8921948"
click at [1059, 498] on button "Filter Reservations" at bounding box center [1060, 507] width 142 height 31
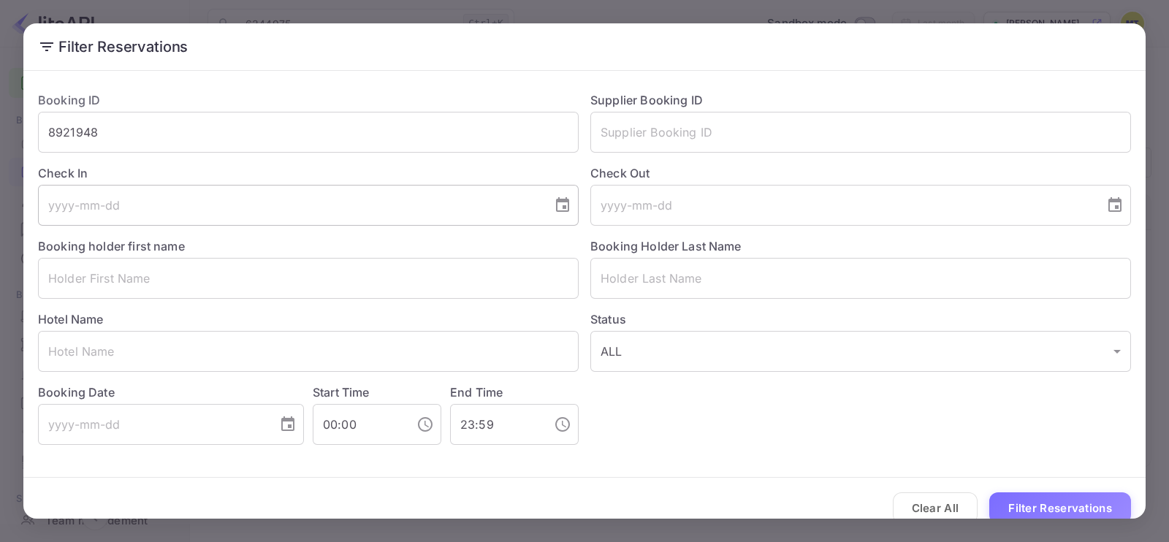
click at [175, 207] on input "tel" at bounding box center [290, 205] width 504 height 41
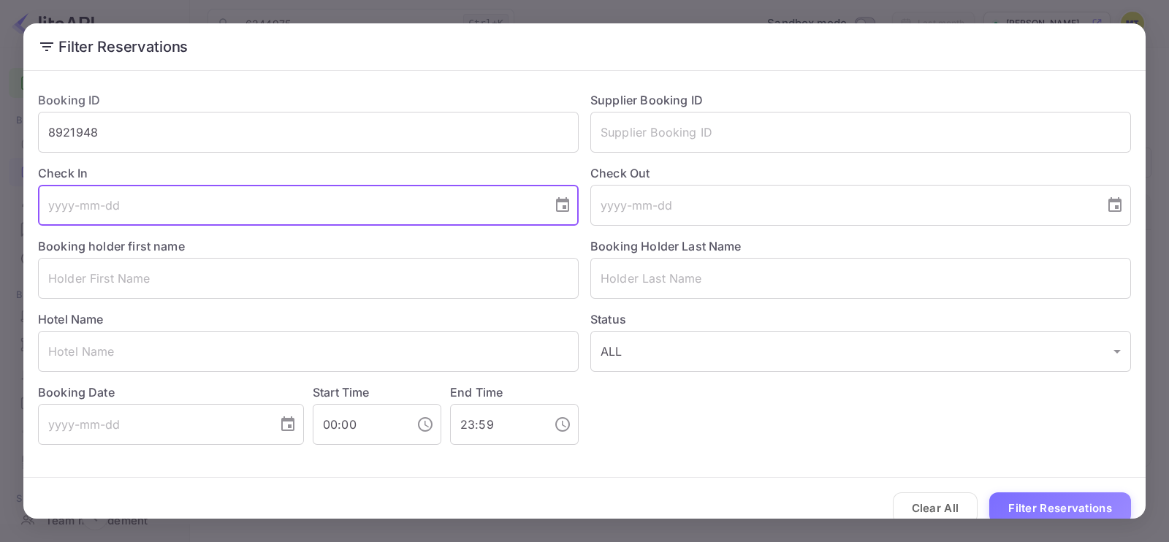
click at [237, 205] on input "tel" at bounding box center [290, 205] width 504 height 41
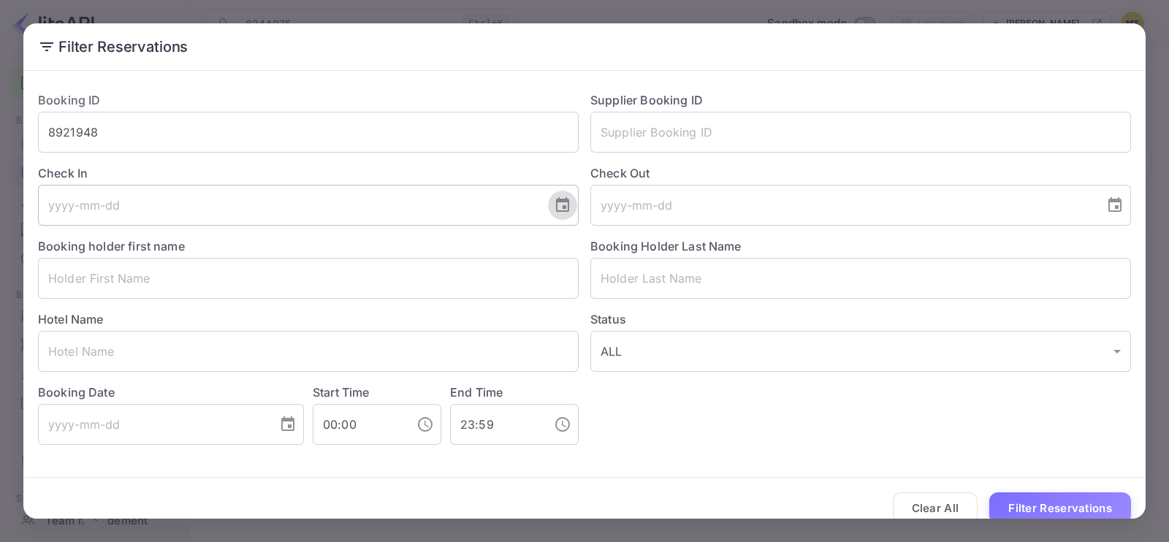
click at [554, 208] on icon "Choose date" at bounding box center [563, 206] width 18 height 18
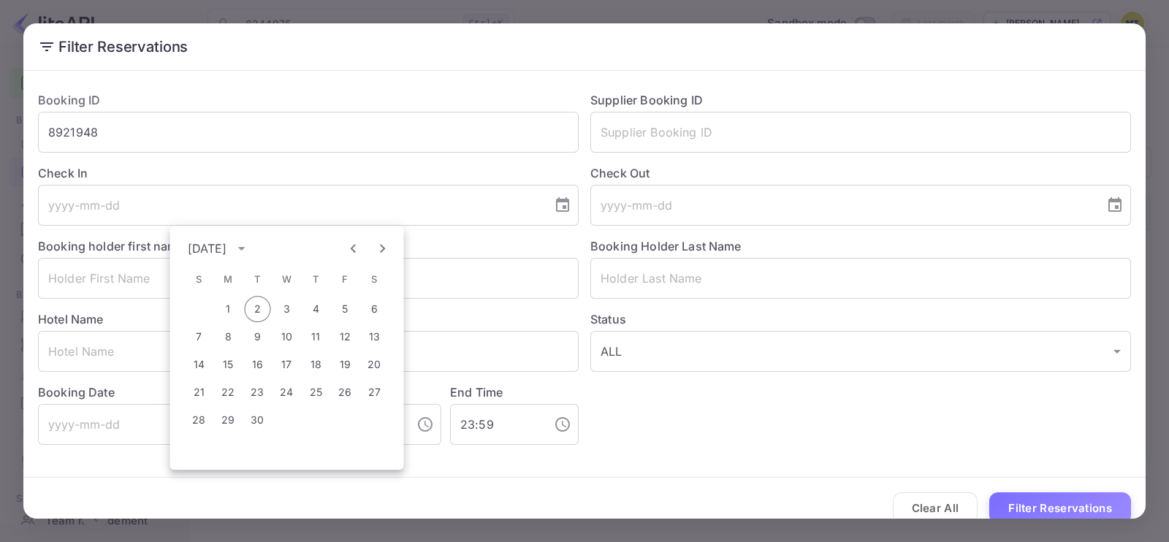
click at [349, 252] on icon "Previous month" at bounding box center [354, 249] width 18 height 18
click at [342, 368] on button "15" at bounding box center [345, 364] width 26 height 26
type input "2025-08-15"
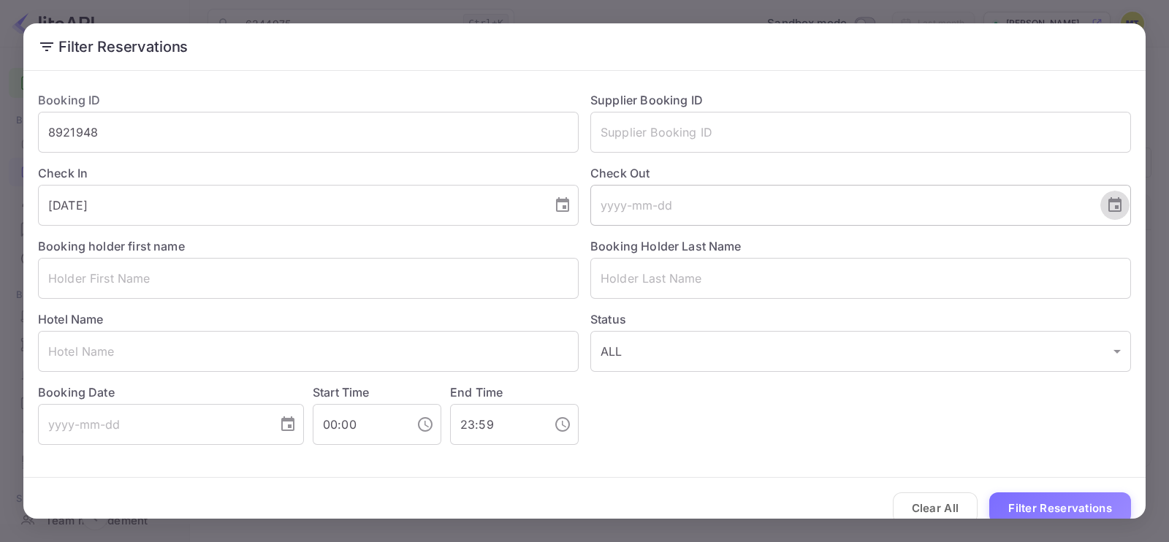
click at [1108, 211] on icon "Choose date" at bounding box center [1114, 204] width 13 height 15
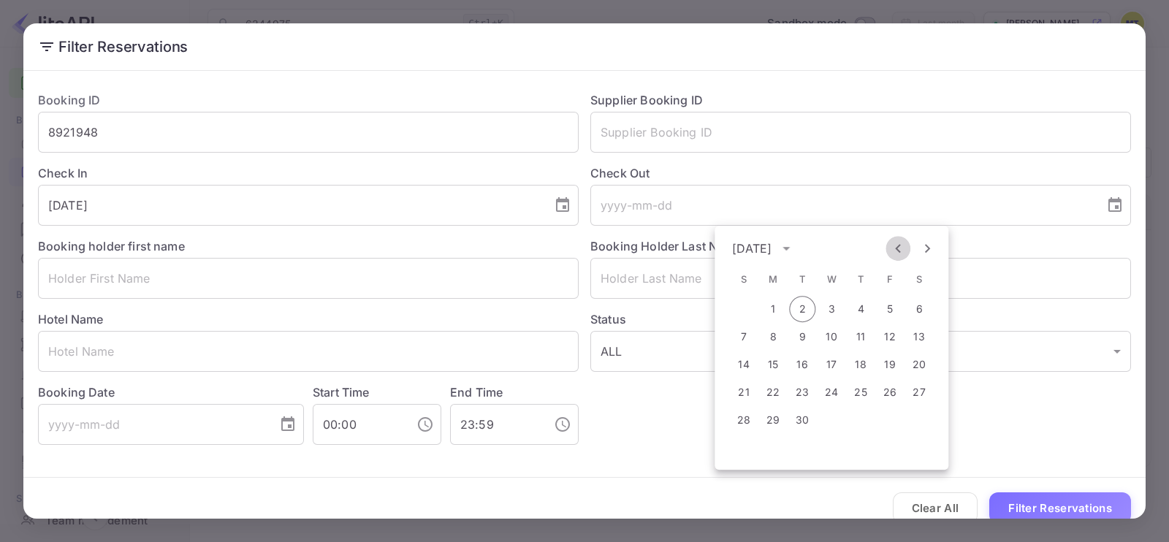
click at [894, 243] on icon "Previous month" at bounding box center [898, 249] width 18 height 18
click at [910, 363] on button "16" at bounding box center [919, 364] width 26 height 26
type input "2025-08-16"
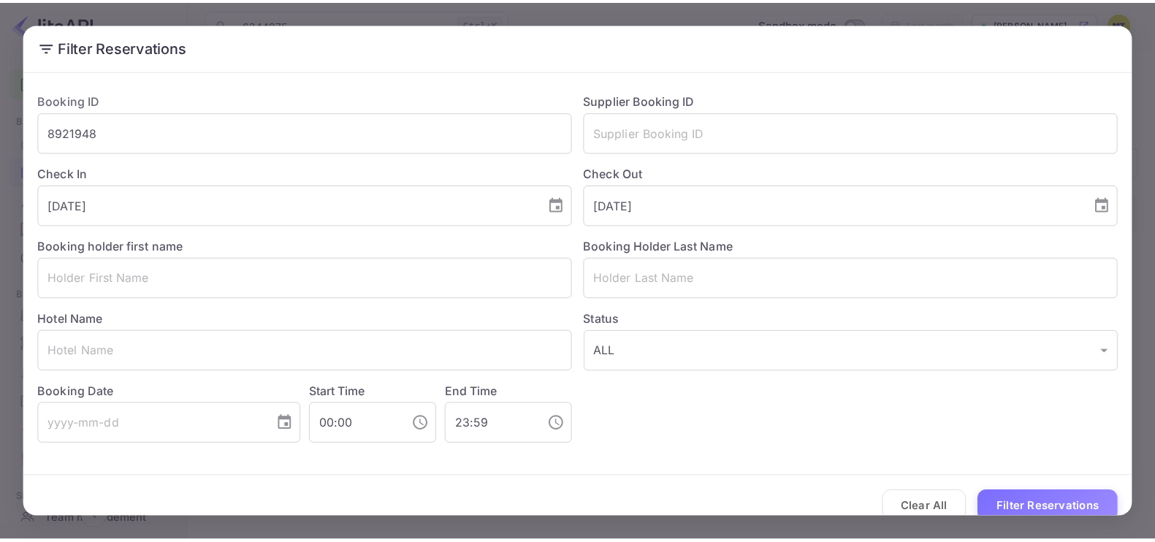
scroll to position [19, 0]
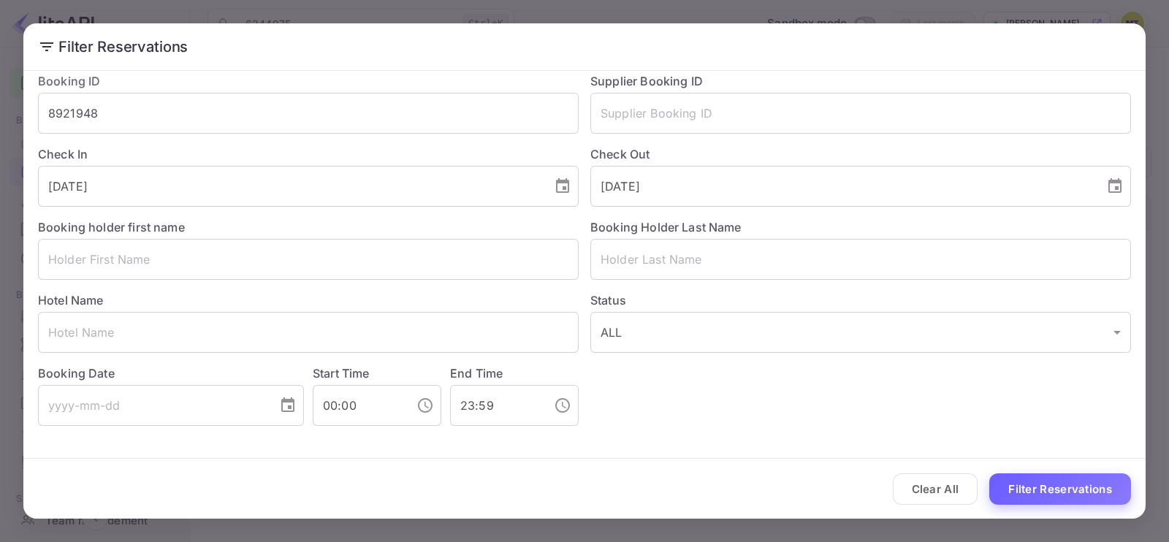
click at [1063, 487] on button "Filter Reservations" at bounding box center [1060, 488] width 142 height 31
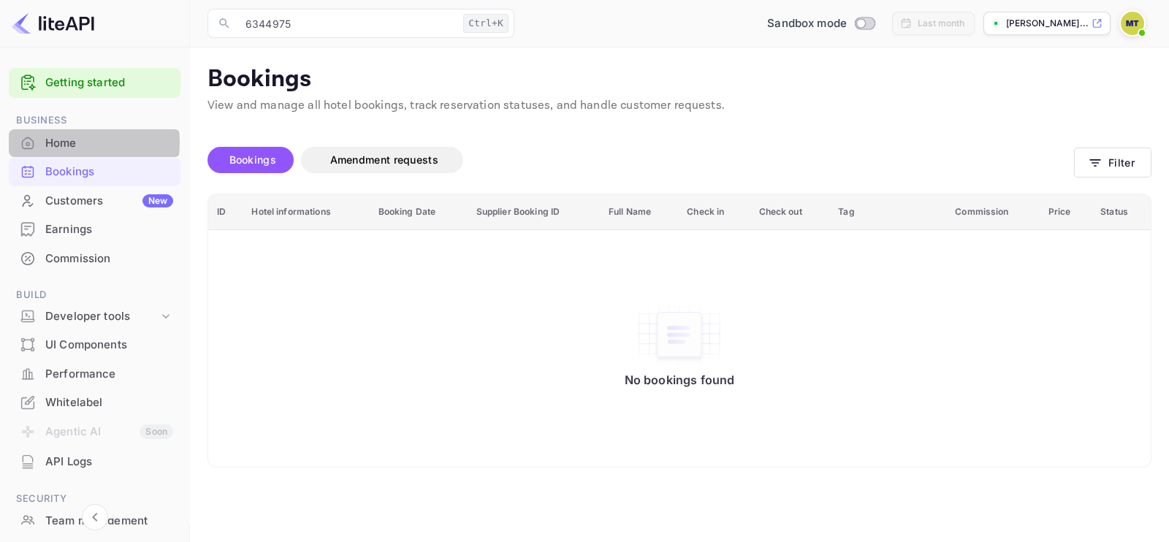
click at [75, 142] on div "Home" at bounding box center [109, 143] width 128 height 17
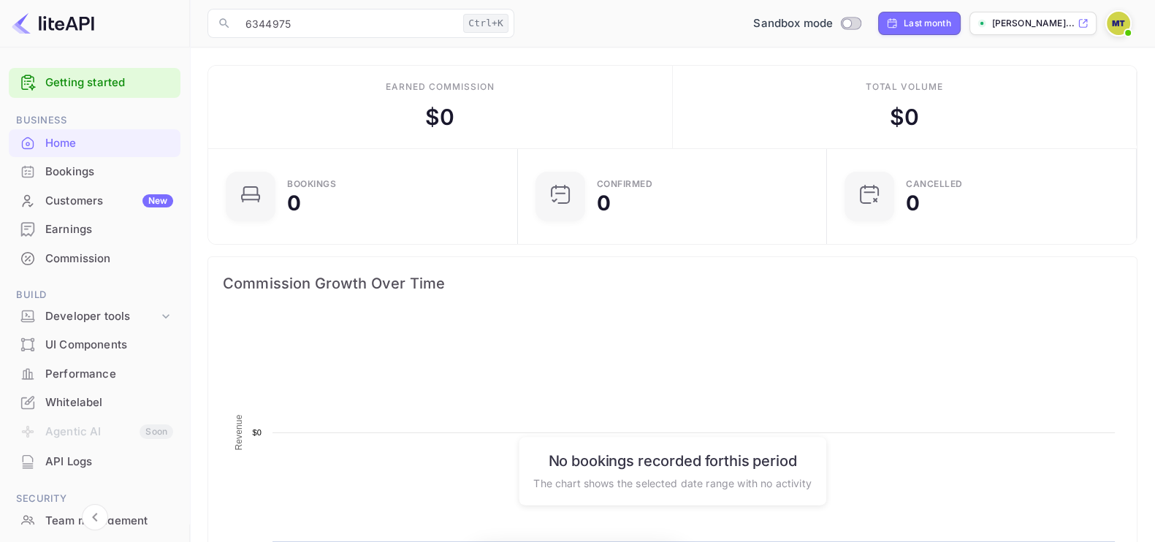
scroll to position [223, 287]
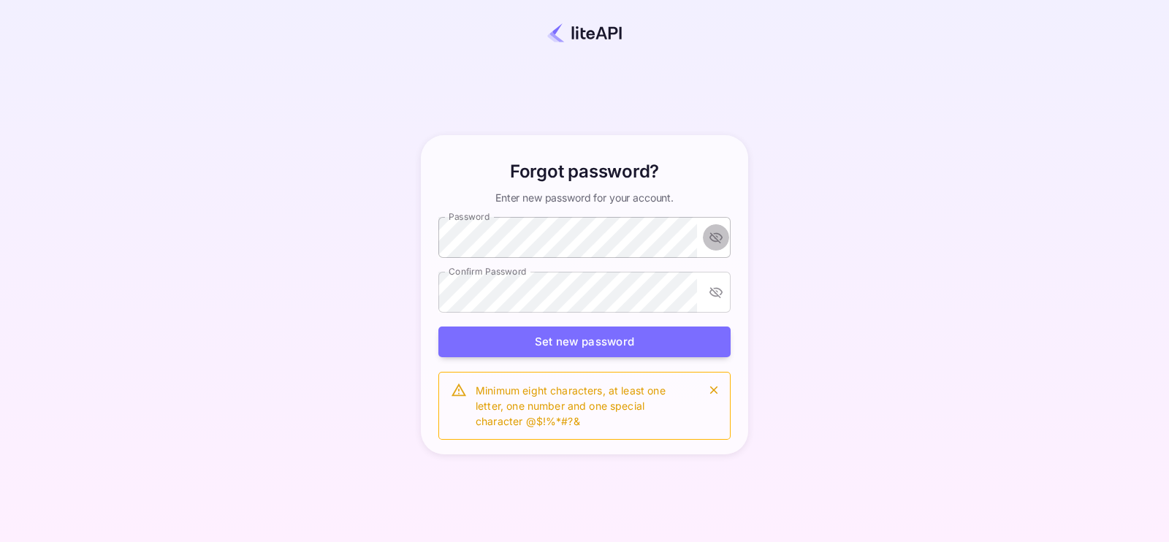
click at [719, 248] on button "toggle password visibility" at bounding box center [716, 237] width 26 height 26
click at [646, 343] on button "Set new password" at bounding box center [584, 342] width 292 height 31
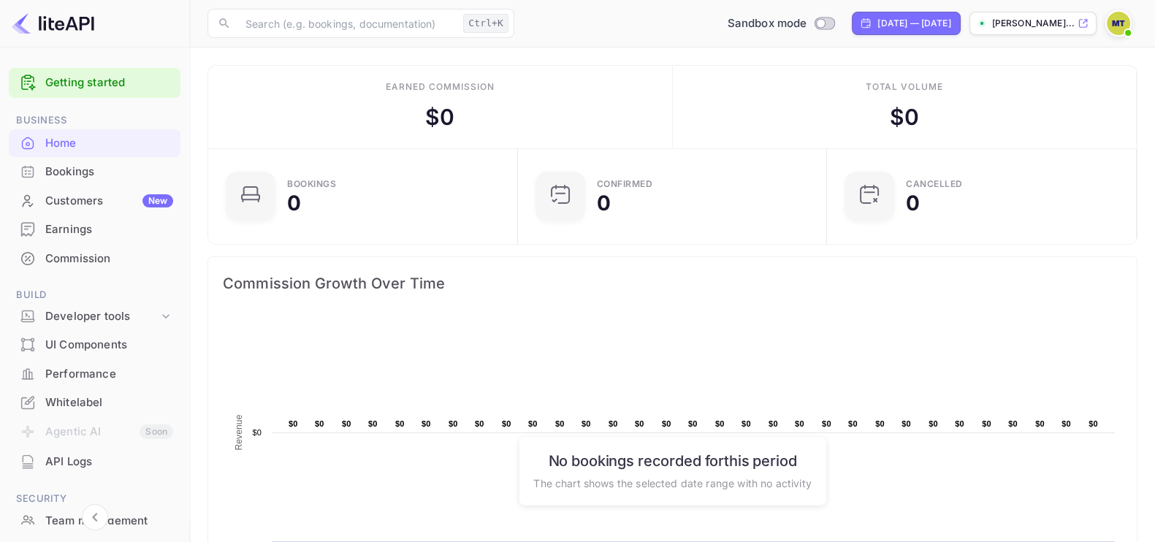
click at [614, 316] on rect at bounding box center [672, 462] width 899 height 292
